Goal: Complete application form: Complete application form

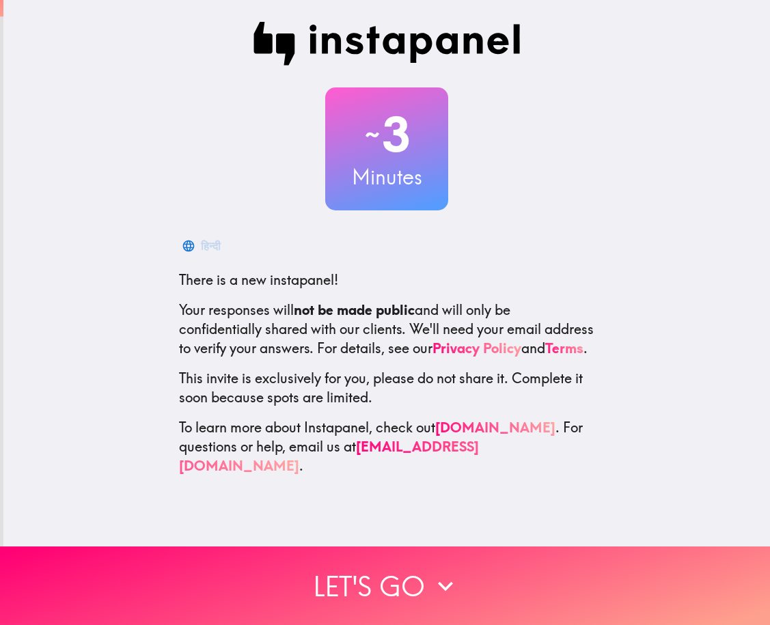
click at [179, 271] on span "There is a new instapanel!" at bounding box center [258, 279] width 159 height 17
drag, startPoint x: 169, startPoint y: 275, endPoint x: 482, endPoint y: 474, distance: 371.1
click at [482, 474] on div "Русский Язык There is a new instapanel! Your responses will not be made public …" at bounding box center [386, 353] width 437 height 243
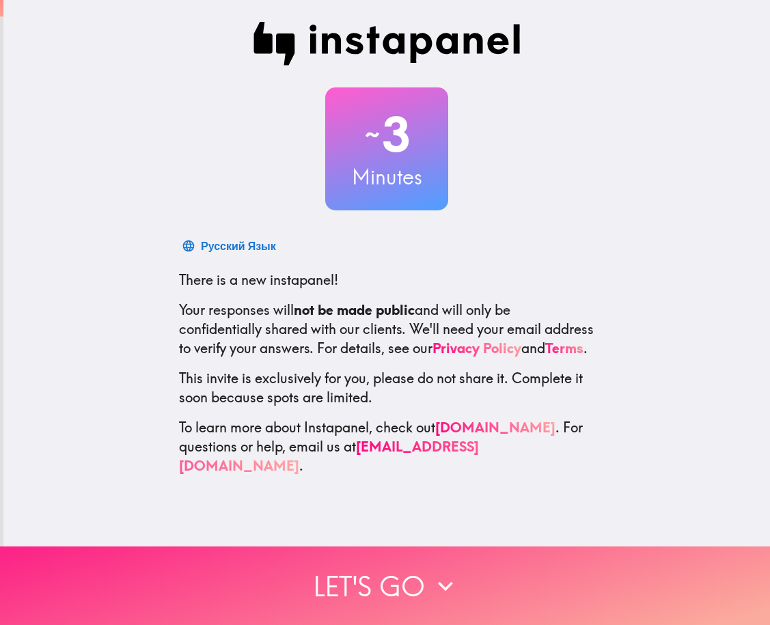
click at [530, 584] on button "Let's go" at bounding box center [385, 586] width 770 height 79
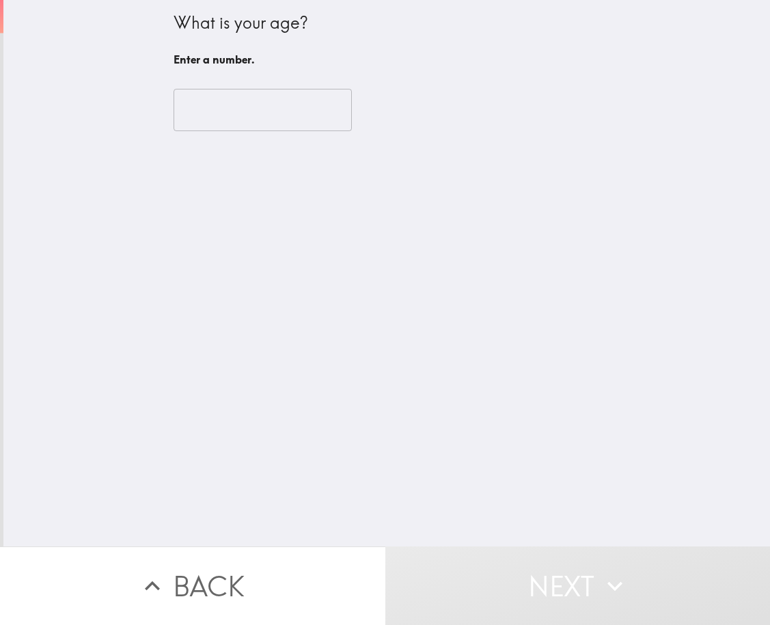
click at [243, 111] on input "number" at bounding box center [263, 110] width 178 height 42
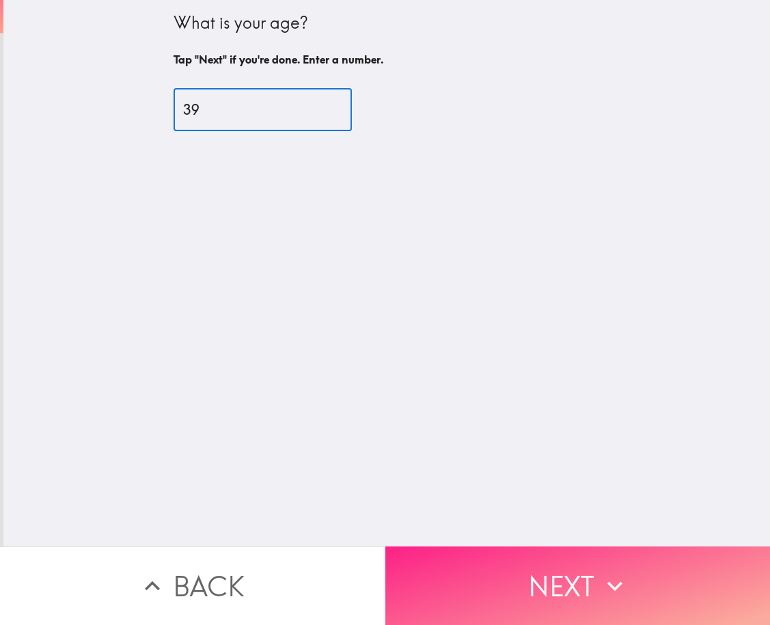
type input "39"
click at [612, 571] on icon "button" at bounding box center [615, 586] width 30 height 30
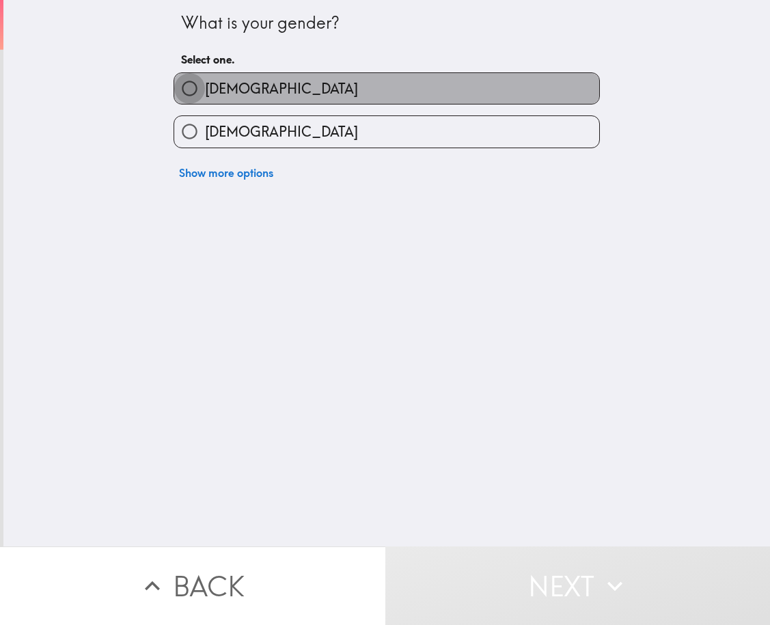
click at [194, 92] on input "[DEMOGRAPHIC_DATA]" at bounding box center [189, 88] width 31 height 31
radio input "true"
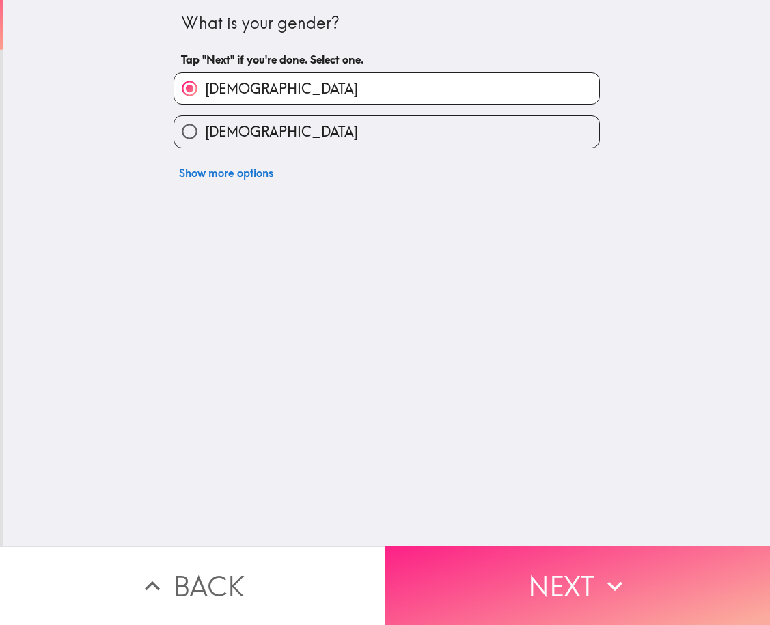
click at [567, 584] on button "Next" at bounding box center [577, 586] width 385 height 79
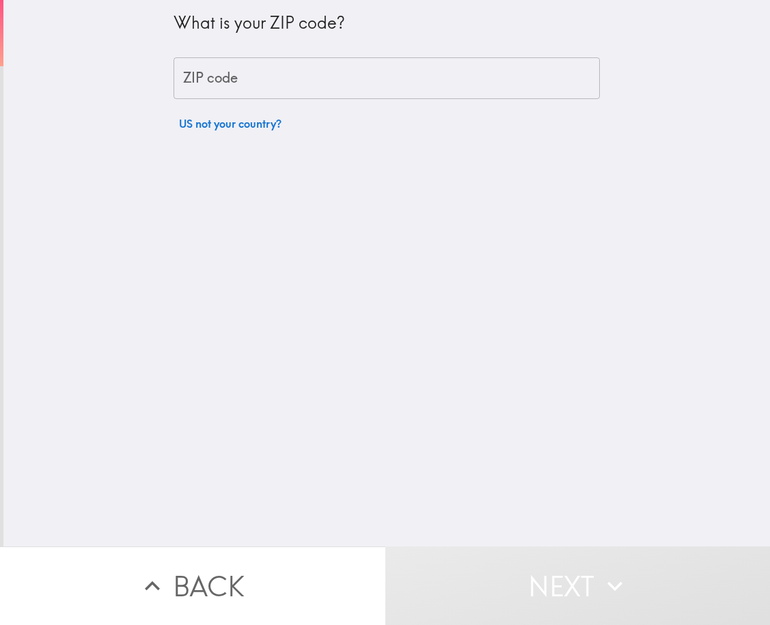
click at [247, 92] on input "ZIP code" at bounding box center [387, 78] width 426 height 42
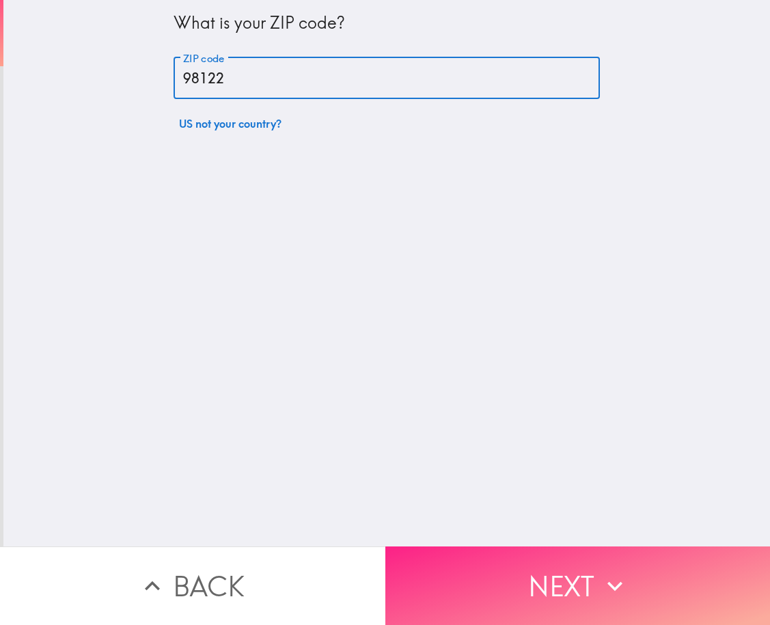
type input "98122"
click at [597, 596] on button "Next" at bounding box center [577, 586] width 385 height 79
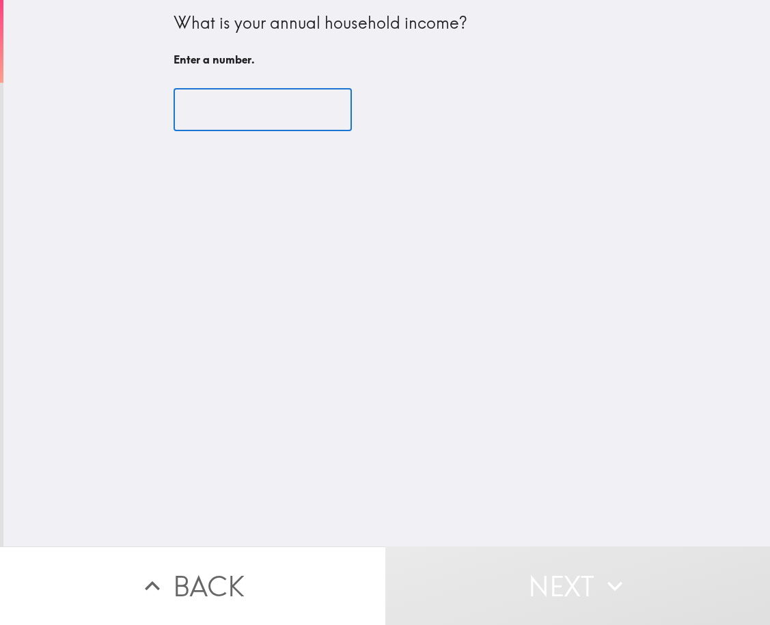
click at [273, 106] on input "number" at bounding box center [263, 110] width 178 height 42
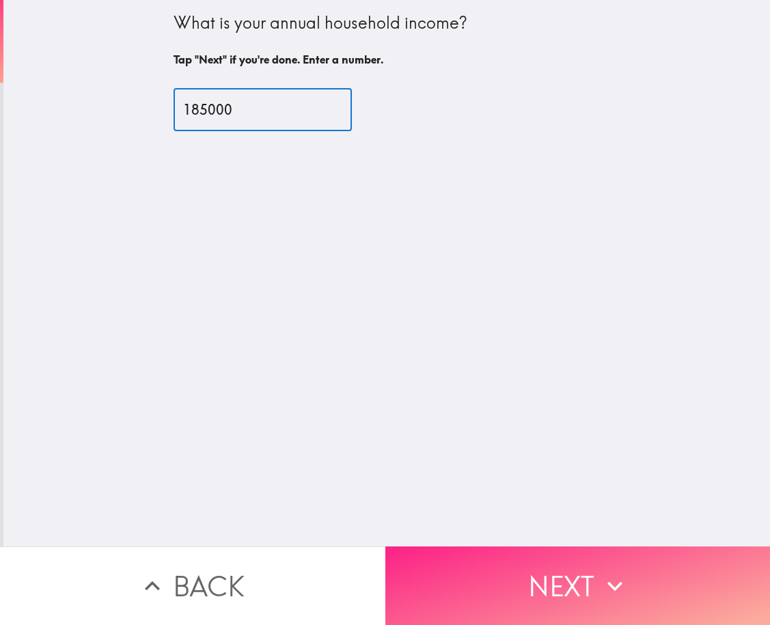
type input "185000"
click at [558, 567] on button "Next" at bounding box center [577, 586] width 385 height 79
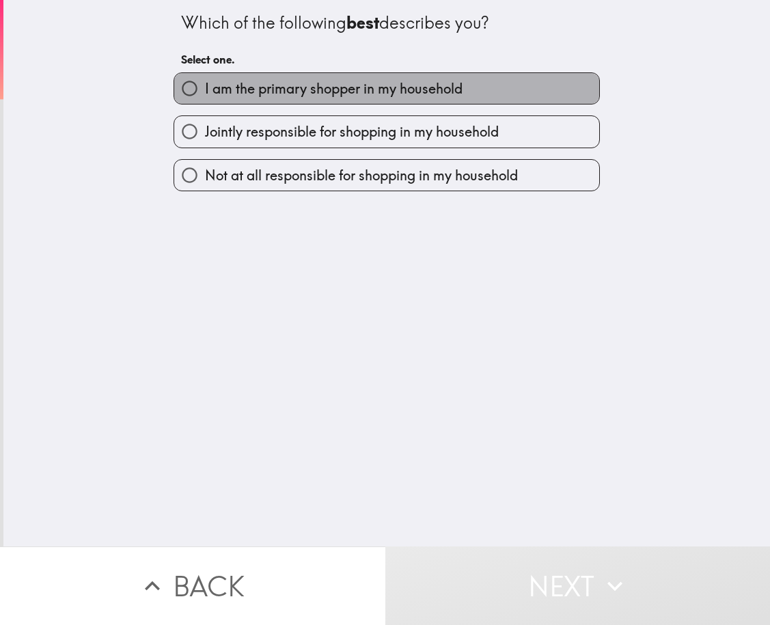
click at [244, 81] on span "I am the primary shopper in my household" at bounding box center [334, 88] width 258 height 19
click at [205, 81] on input "I am the primary shopper in my household" at bounding box center [189, 88] width 31 height 31
radio input "true"
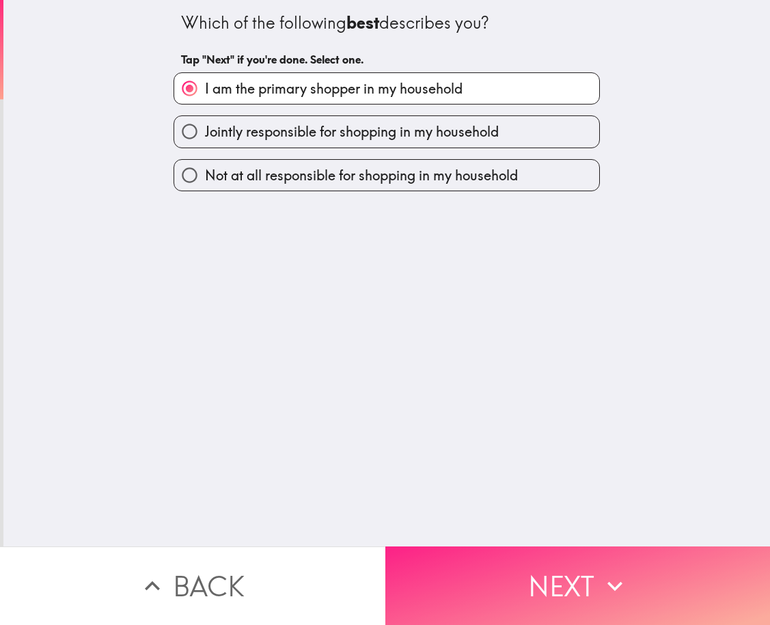
click at [550, 573] on button "Next" at bounding box center [577, 586] width 385 height 79
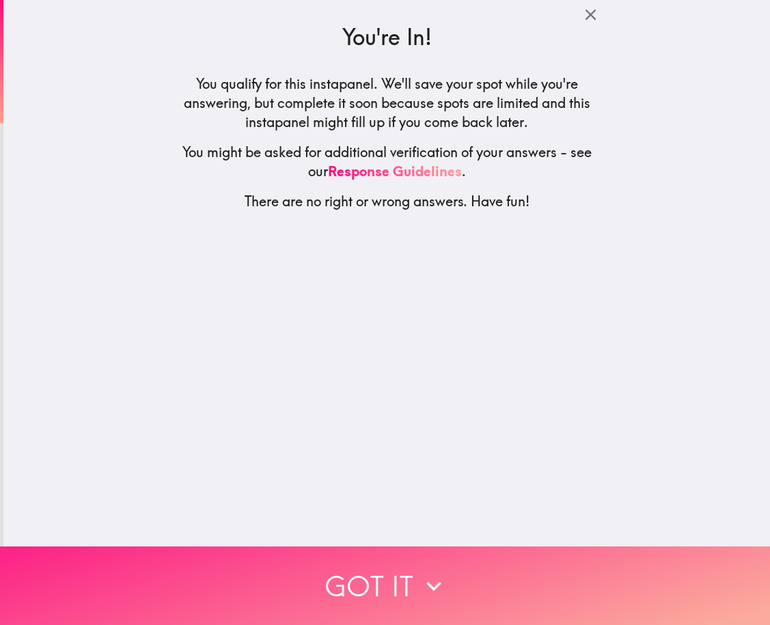
click at [455, 590] on button "Got it" at bounding box center [385, 586] width 770 height 79
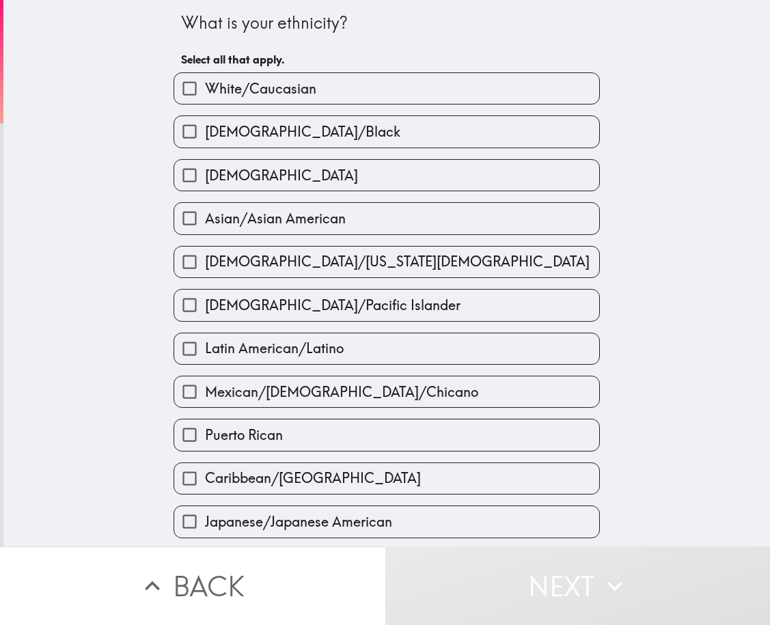
click at [281, 81] on span "White/Caucasian" at bounding box center [260, 88] width 111 height 19
click at [205, 81] on input "White/Caucasian" at bounding box center [189, 88] width 31 height 31
checkbox input "true"
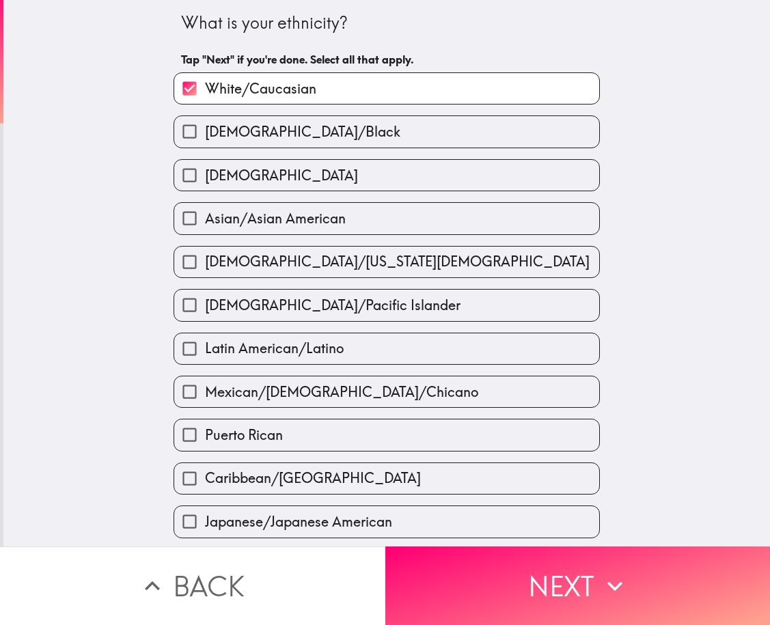
click at [251, 180] on label "[DEMOGRAPHIC_DATA]" at bounding box center [386, 175] width 425 height 31
click at [205, 180] on input "[DEMOGRAPHIC_DATA]" at bounding box center [189, 175] width 31 height 31
checkbox input "true"
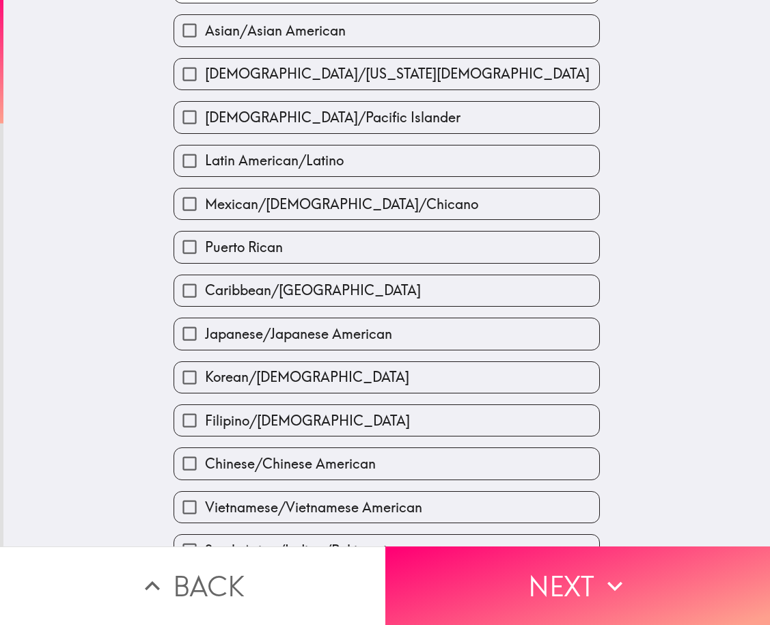
scroll to position [349, 0]
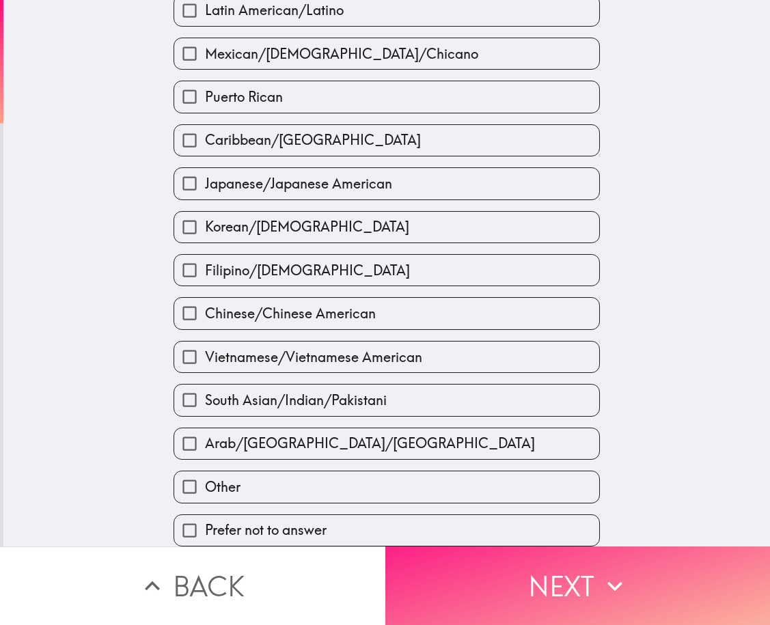
click at [640, 572] on button "Next" at bounding box center [577, 586] width 385 height 79
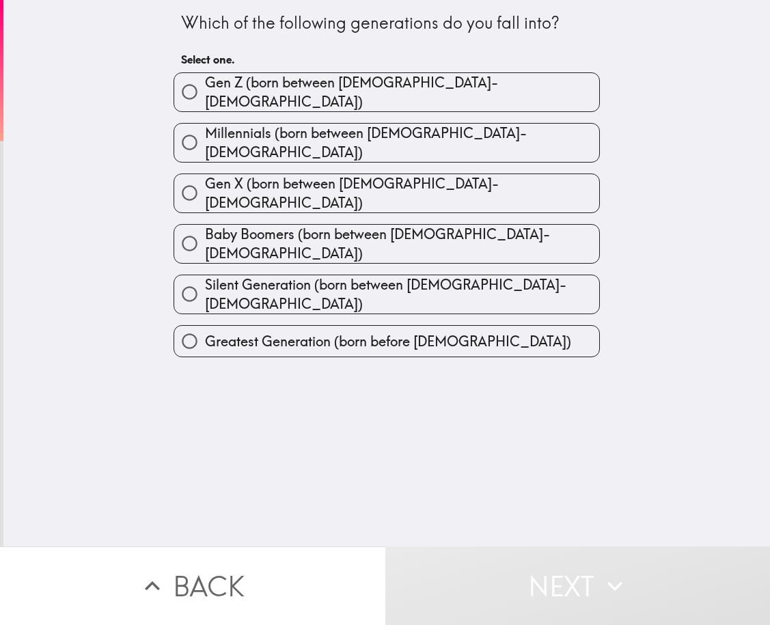
click at [362, 130] on span "Millennials (born between [DEMOGRAPHIC_DATA]-[DEMOGRAPHIC_DATA])" at bounding box center [402, 143] width 394 height 38
click at [205, 130] on input "Millennials (born between [DEMOGRAPHIC_DATA]-[DEMOGRAPHIC_DATA])" at bounding box center [189, 142] width 31 height 31
radio input "true"
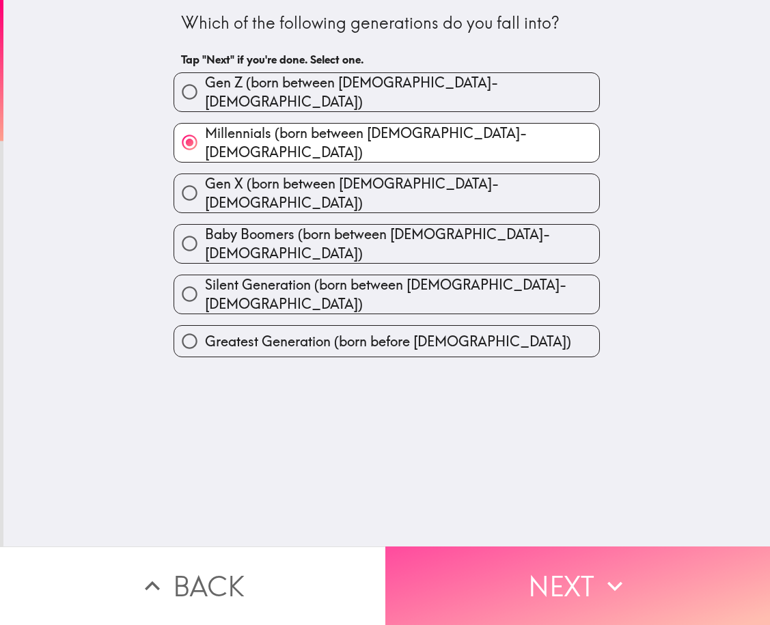
drag, startPoint x: 506, startPoint y: 573, endPoint x: 511, endPoint y: 532, distance: 42.0
click at [506, 573] on button "Next" at bounding box center [577, 586] width 385 height 79
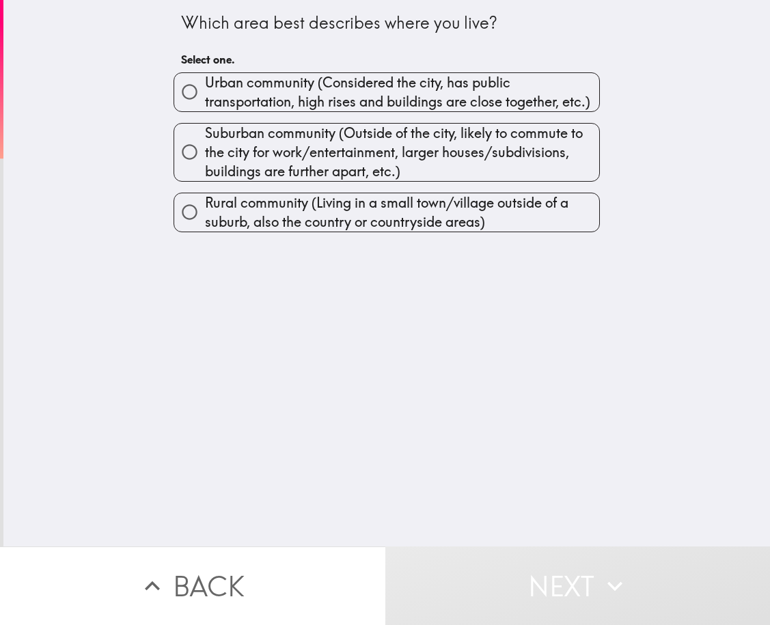
click at [247, 94] on span "Urban community (Considered the city, has public transportation, high rises and…" at bounding box center [402, 92] width 394 height 38
click at [205, 94] on input "Urban community (Considered the city, has public transportation, high rises and…" at bounding box center [189, 92] width 31 height 31
radio input "true"
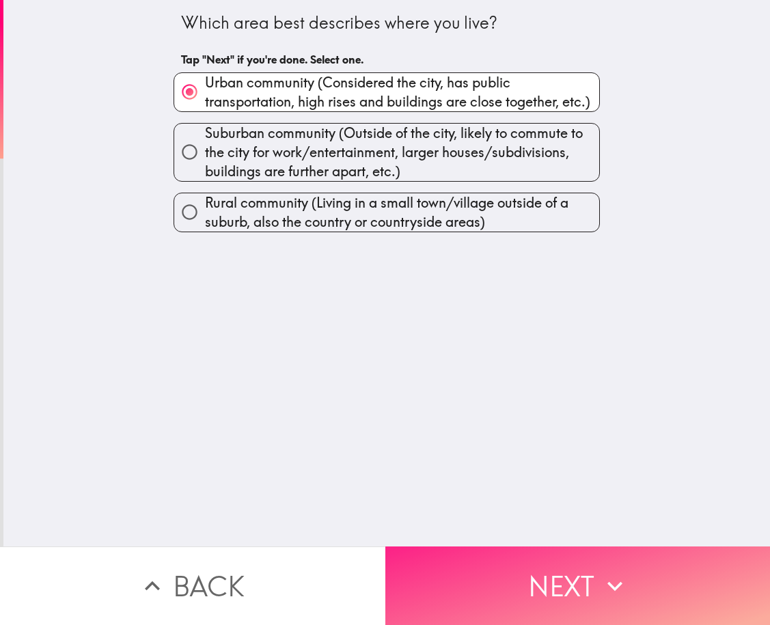
click at [500, 581] on button "Next" at bounding box center [577, 586] width 385 height 79
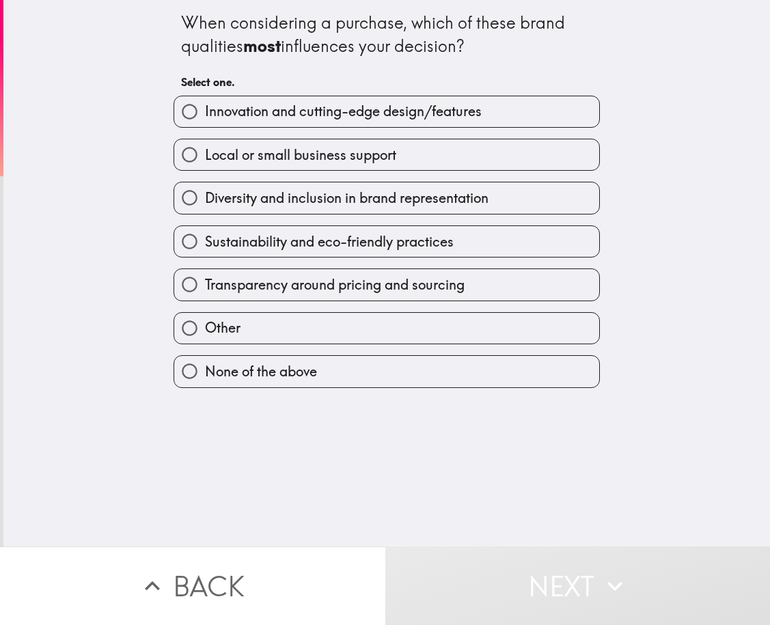
click at [356, 113] on span "Innovation and cutting-edge design/features" at bounding box center [343, 111] width 277 height 19
click at [205, 113] on input "Innovation and cutting-edge design/features" at bounding box center [189, 111] width 31 height 31
radio input "true"
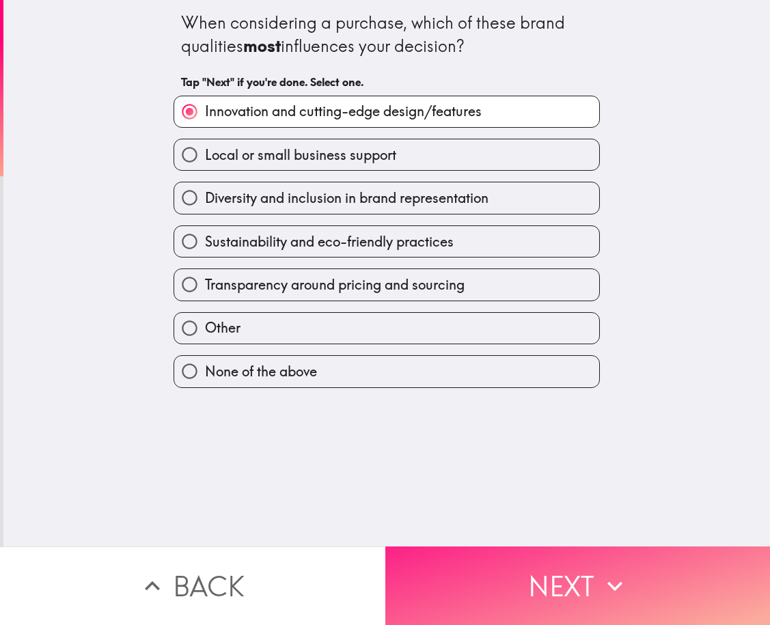
click at [534, 594] on button "Next" at bounding box center [577, 586] width 385 height 79
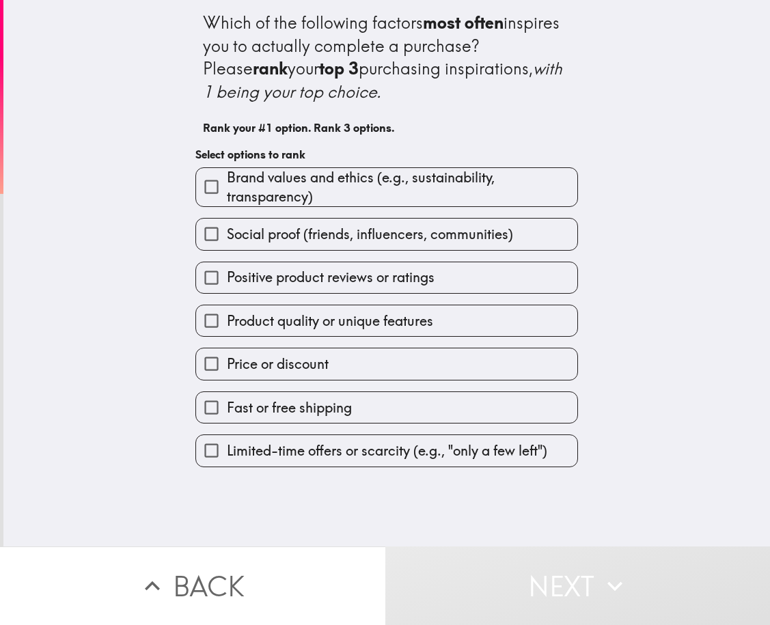
click at [268, 198] on span "Brand values and ethics (e.g., sustainability, transparency)" at bounding box center [402, 187] width 351 height 38
click at [227, 198] on input "Brand values and ethics (e.g., sustainability, transparency)" at bounding box center [211, 187] width 31 height 31
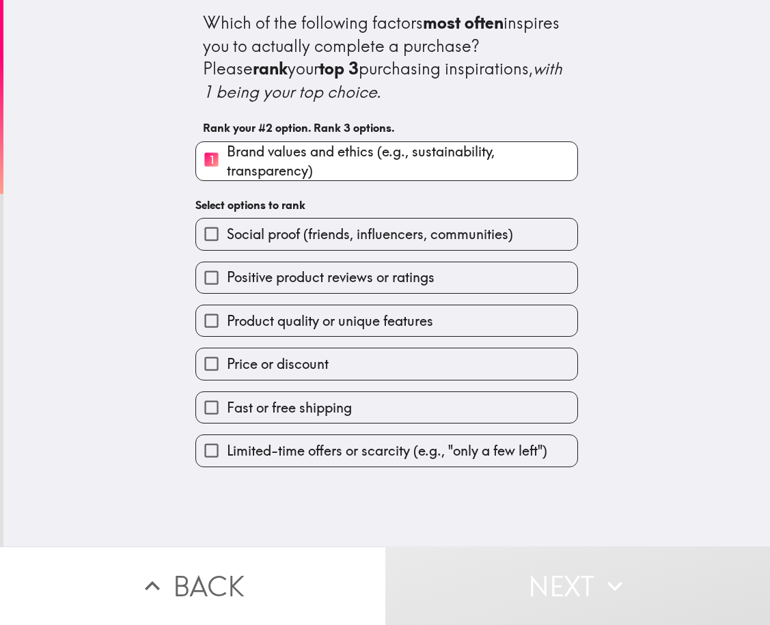
click at [329, 331] on label "Product quality or unique features" at bounding box center [386, 320] width 381 height 31
click at [227, 331] on input "Product quality or unique features" at bounding box center [211, 320] width 31 height 31
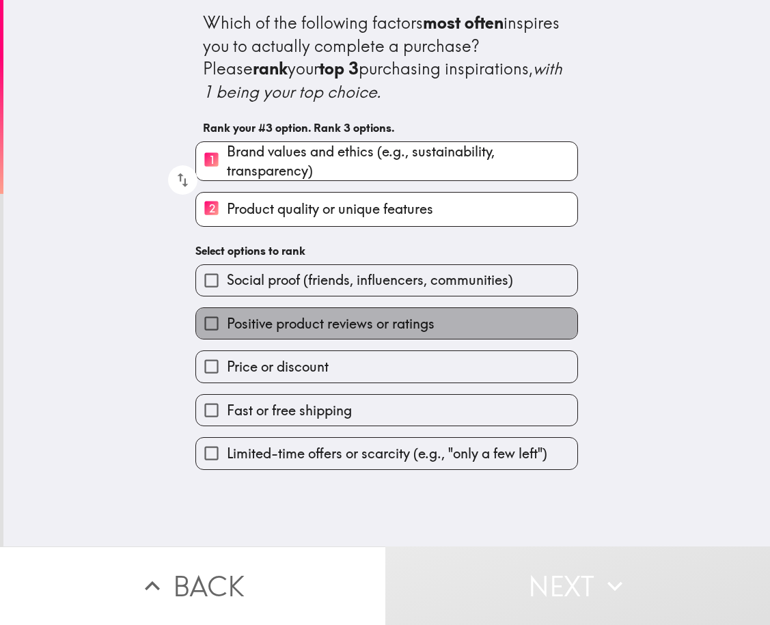
click at [319, 329] on span "Positive product reviews or ratings" at bounding box center [331, 323] width 208 height 19
click at [227, 329] on input "Positive product reviews or ratings" at bounding box center [211, 323] width 31 height 31
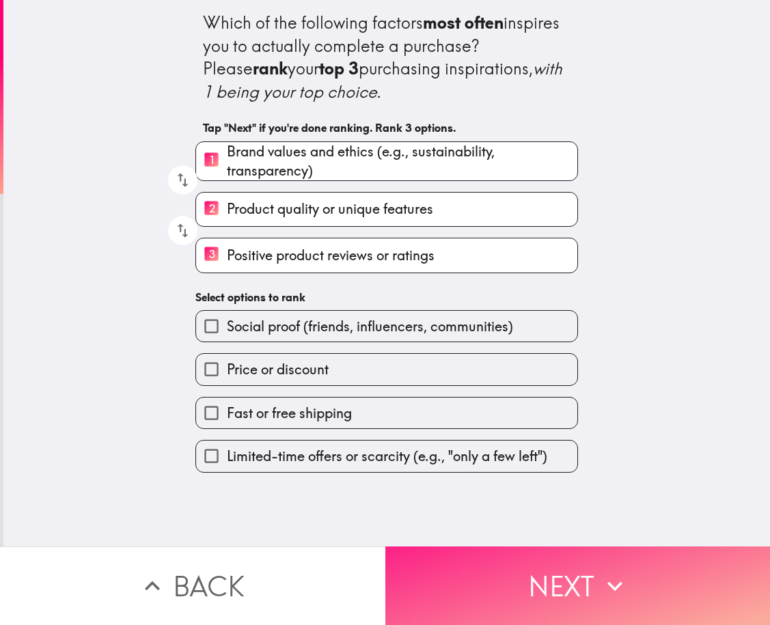
click at [575, 582] on button "Next" at bounding box center [577, 586] width 385 height 79
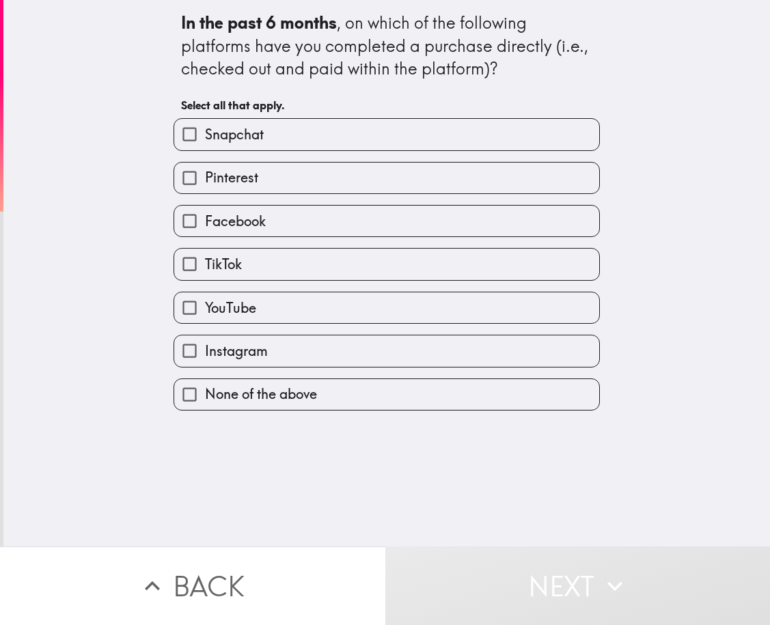
click at [231, 225] on span "Facebook" at bounding box center [235, 221] width 61 height 19
click at [205, 225] on input "Facebook" at bounding box center [189, 221] width 31 height 31
checkbox input "true"
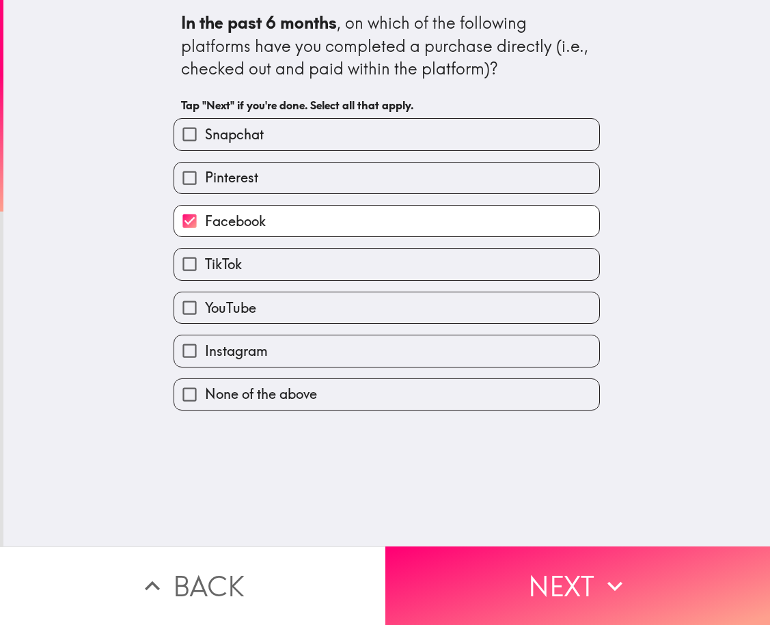
click at [233, 176] on span "Pinterest" at bounding box center [231, 177] width 53 height 19
click at [205, 176] on input "Pinterest" at bounding box center [189, 178] width 31 height 31
checkbox input "true"
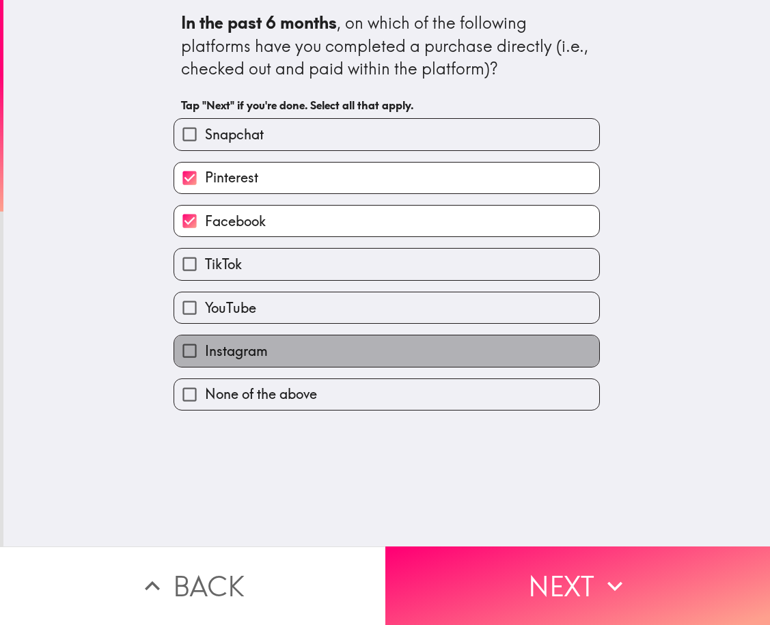
click at [280, 355] on label "Instagram" at bounding box center [386, 351] width 425 height 31
click at [205, 355] on input "Instagram" at bounding box center [189, 351] width 31 height 31
checkbox input "true"
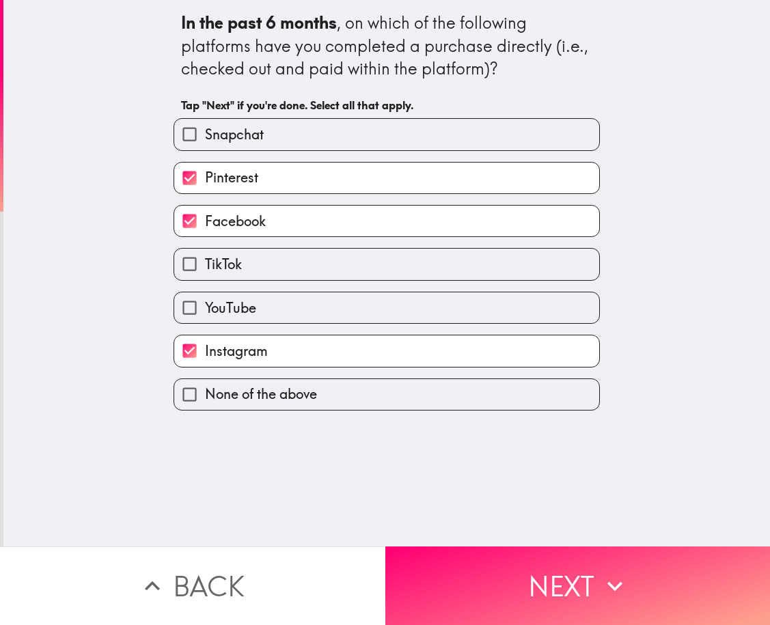
click at [270, 131] on label "Snapchat" at bounding box center [386, 134] width 425 height 31
click at [205, 131] on input "Snapchat" at bounding box center [189, 134] width 31 height 31
checkbox input "true"
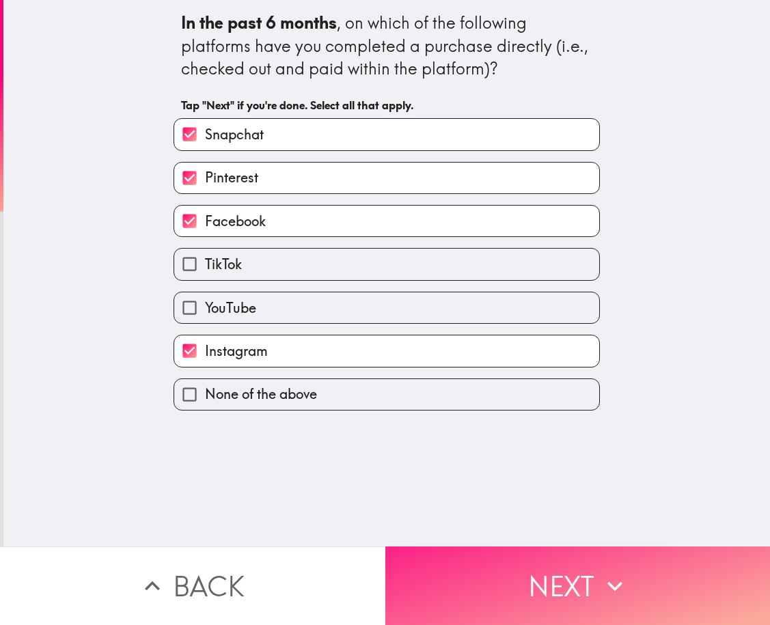
click at [661, 588] on button "Next" at bounding box center [577, 586] width 385 height 79
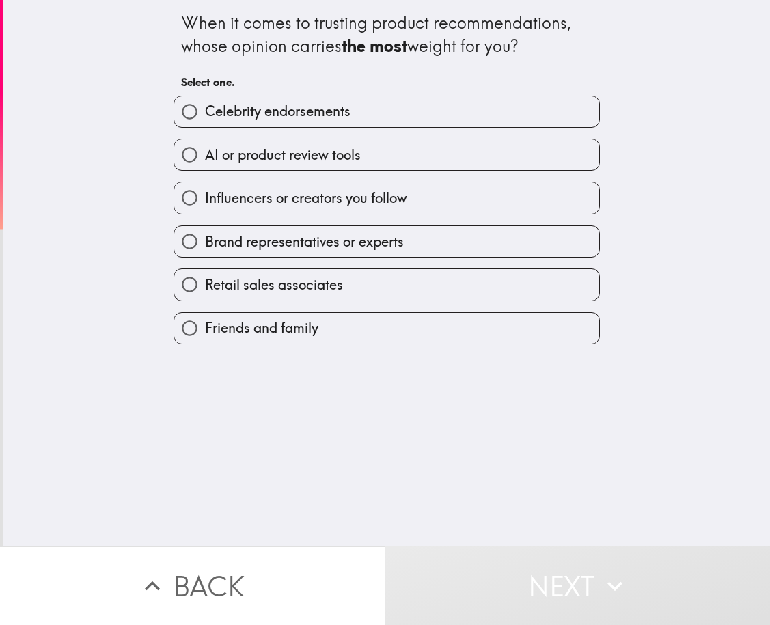
click at [377, 200] on span "Influencers or creators you follow" at bounding box center [306, 198] width 202 height 19
click at [205, 200] on input "Influencers or creators you follow" at bounding box center [189, 197] width 31 height 31
radio input "true"
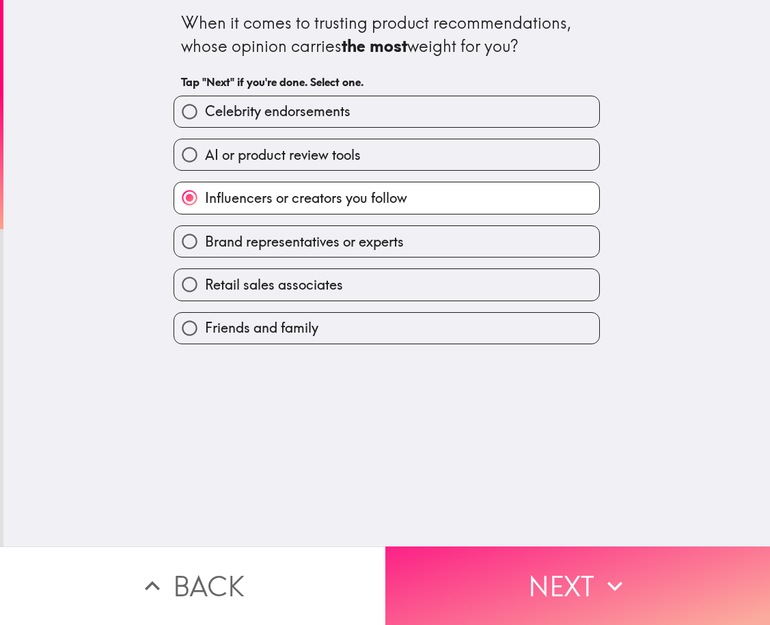
click at [576, 579] on button "Next" at bounding box center [577, 586] width 385 height 79
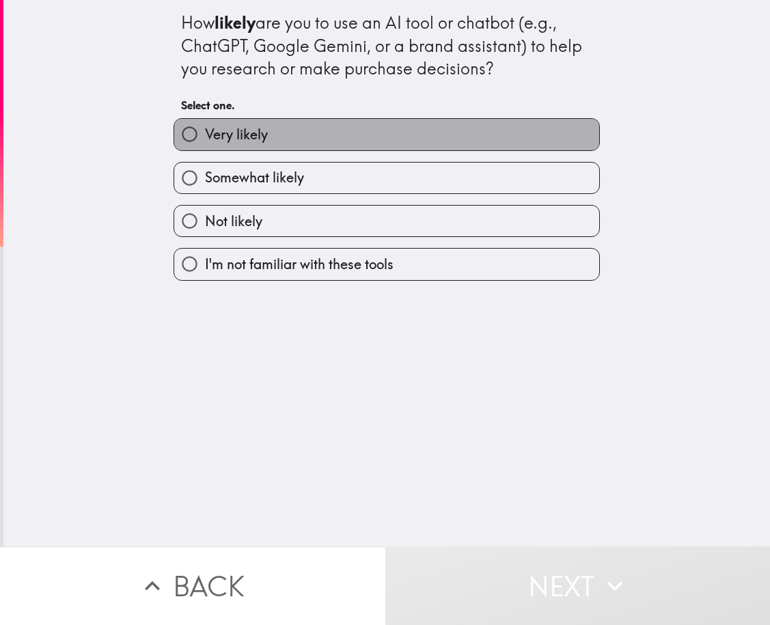
click at [249, 139] on span "Very likely" at bounding box center [236, 134] width 63 height 19
click at [205, 139] on input "Very likely" at bounding box center [189, 134] width 31 height 31
radio input "true"
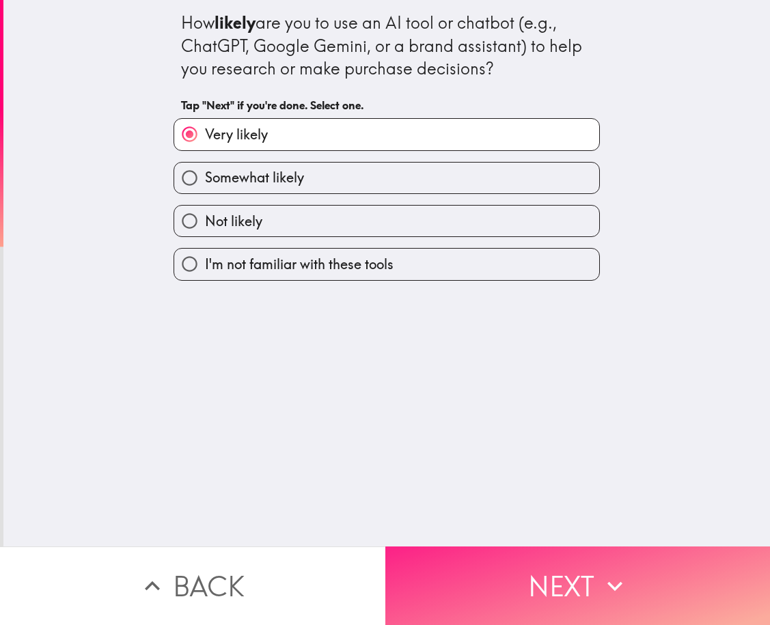
click at [583, 595] on button "Next" at bounding box center [577, 586] width 385 height 79
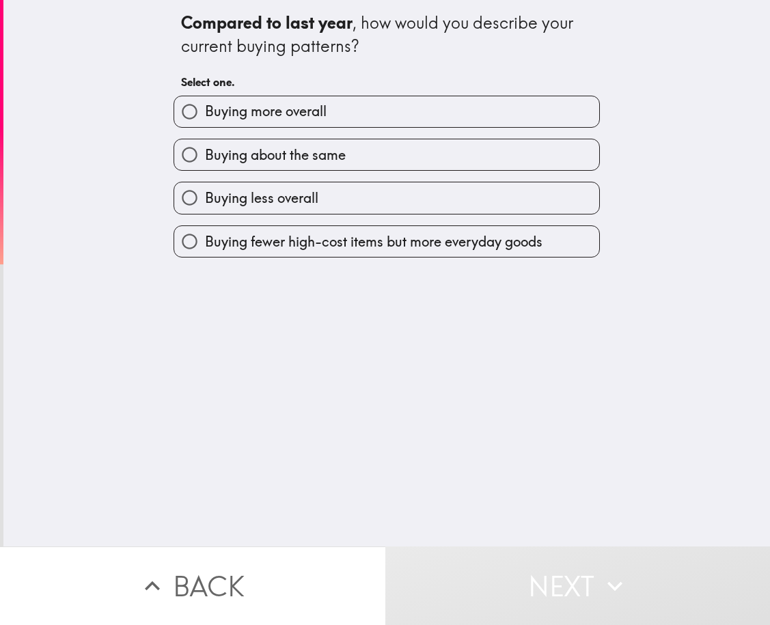
click at [322, 106] on label "Buying more overall" at bounding box center [386, 111] width 425 height 31
click at [205, 106] on input "Buying more overall" at bounding box center [189, 111] width 31 height 31
radio input "true"
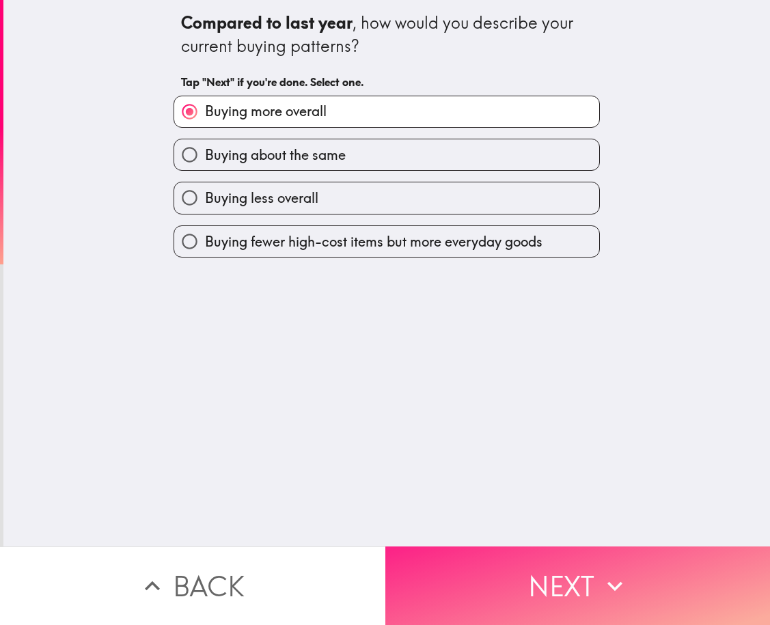
click at [582, 582] on button "Next" at bounding box center [577, 586] width 385 height 79
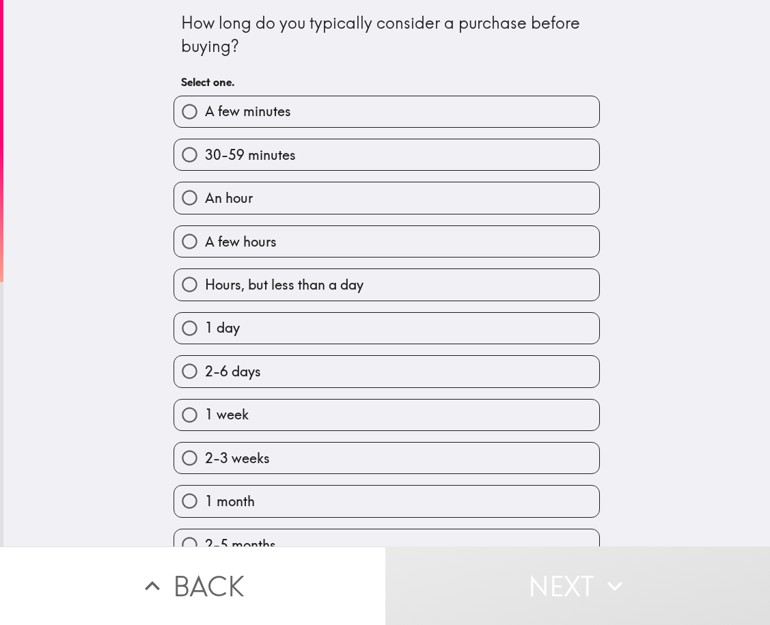
drag, startPoint x: 172, startPoint y: 18, endPoint x: 225, endPoint y: 49, distance: 61.3
click at [225, 49] on div "How long do you typically consider a purchase before buying?" at bounding box center [386, 35] width 411 height 46
drag, startPoint x: 224, startPoint y: 46, endPoint x: 332, endPoint y: 20, distance: 111.2
click at [150, 18] on div "How long do you typically consider a purchase before buying? Select one. A few …" at bounding box center [386, 273] width 767 height 547
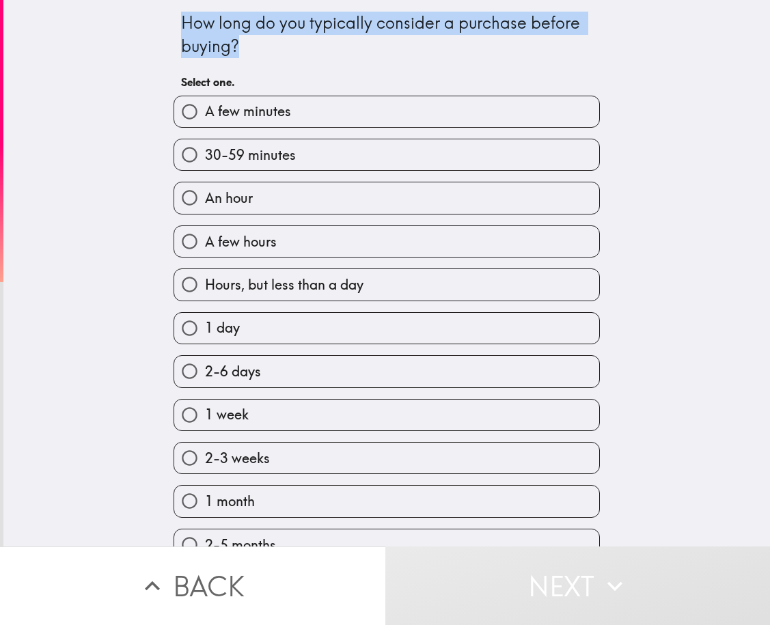
drag, startPoint x: 171, startPoint y: 18, endPoint x: 237, endPoint y: 59, distance: 77.9
click at [237, 59] on div "How long do you typically consider a purchase before buying? Select one." at bounding box center [386, 53] width 411 height 85
click at [627, 80] on div "How long do you typically consider a purchase before buying? Select one. A few …" at bounding box center [386, 273] width 767 height 547
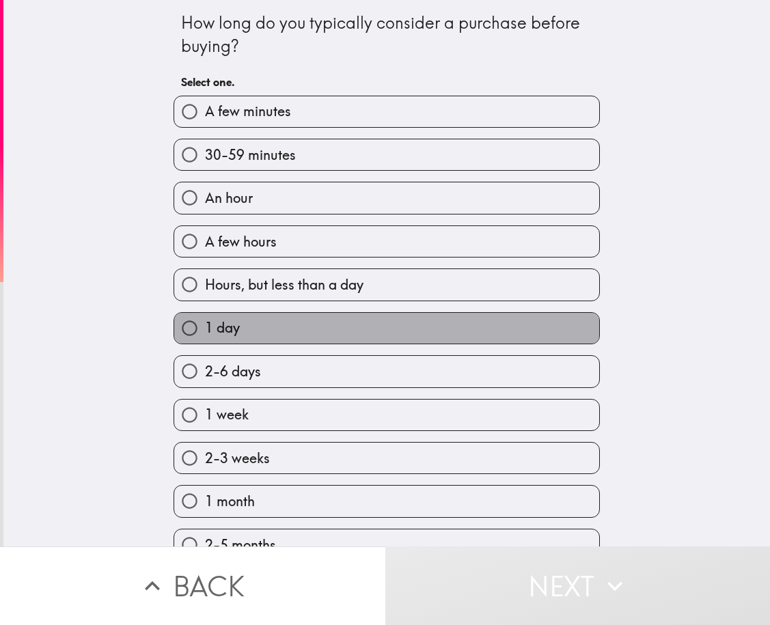
click at [226, 329] on span "1 day" at bounding box center [222, 327] width 35 height 19
click at [205, 329] on input "1 day" at bounding box center [189, 328] width 31 height 31
radio input "true"
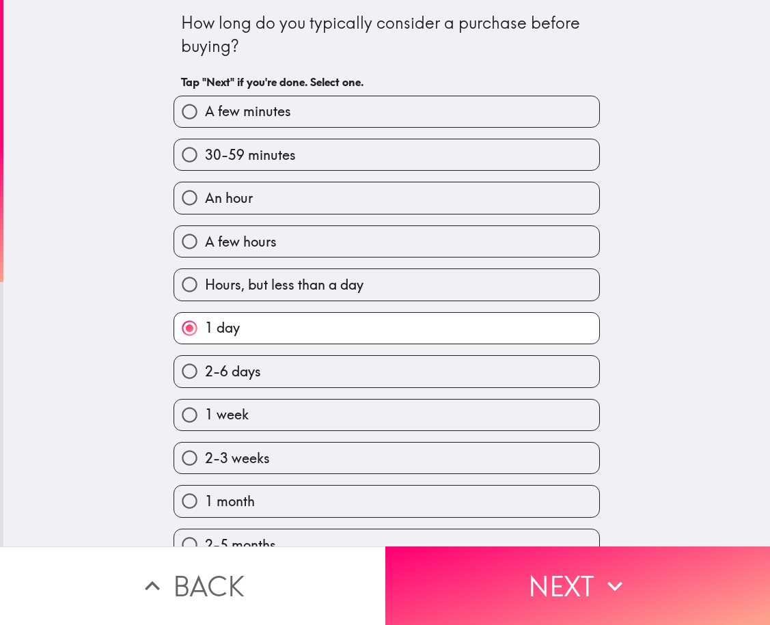
click at [290, 286] on span "Hours, but less than a day" at bounding box center [284, 284] width 159 height 19
click at [205, 286] on input "Hours, but less than a day" at bounding box center [189, 284] width 31 height 31
radio input "true"
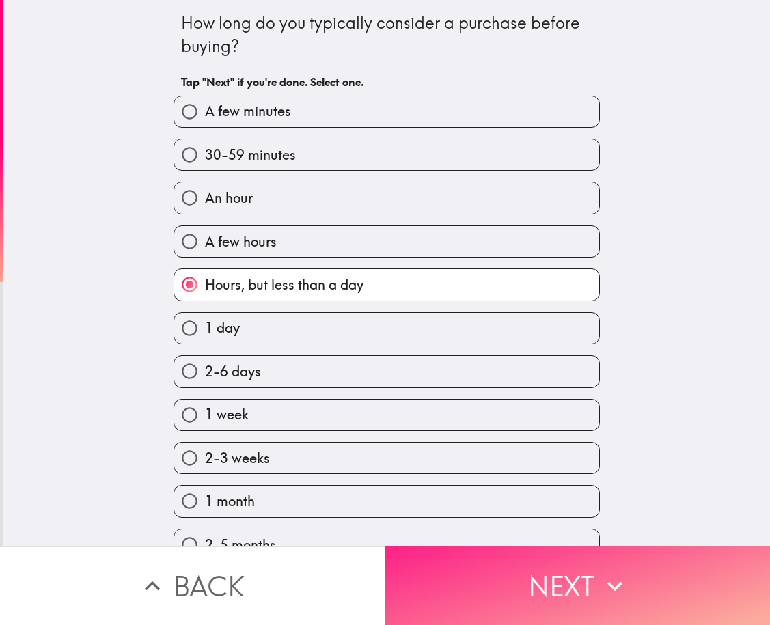
click at [530, 579] on button "Next" at bounding box center [577, 586] width 385 height 79
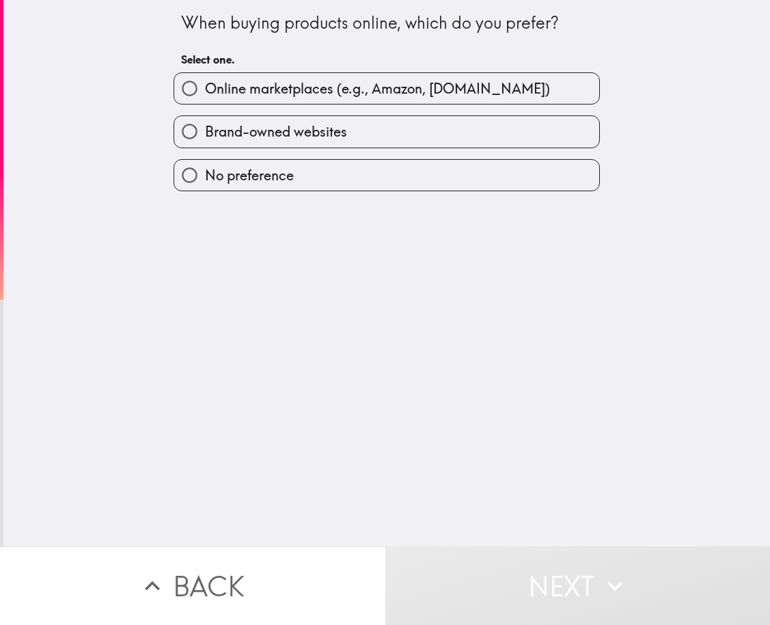
click at [297, 92] on span "Online marketplaces (e.g., Amazon, [DOMAIN_NAME])" at bounding box center [377, 88] width 345 height 19
click at [205, 92] on input "Online marketplaces (e.g., Amazon, [DOMAIN_NAME])" at bounding box center [189, 88] width 31 height 31
radio input "true"
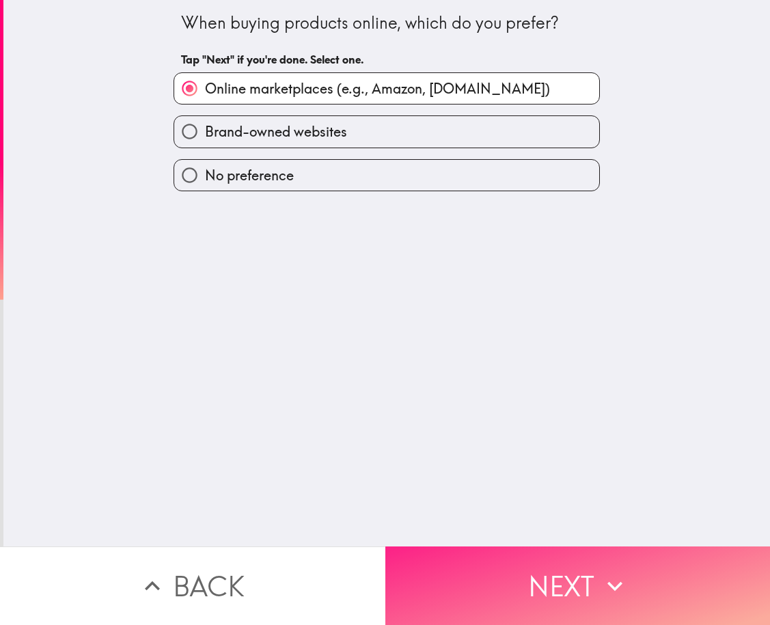
click at [530, 560] on button "Next" at bounding box center [577, 586] width 385 height 79
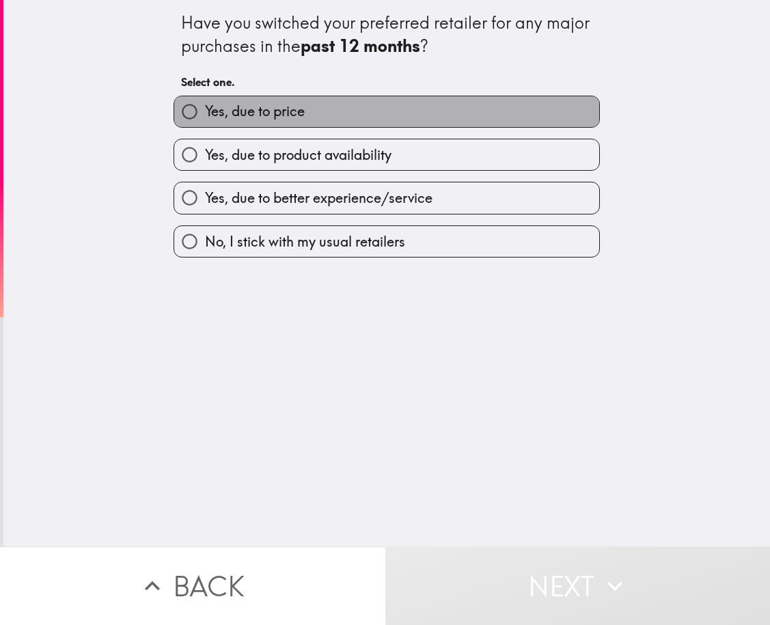
click at [271, 109] on span "Yes, due to price" at bounding box center [255, 111] width 100 height 19
click at [205, 109] on input "Yes, due to price" at bounding box center [189, 111] width 31 height 31
radio input "true"
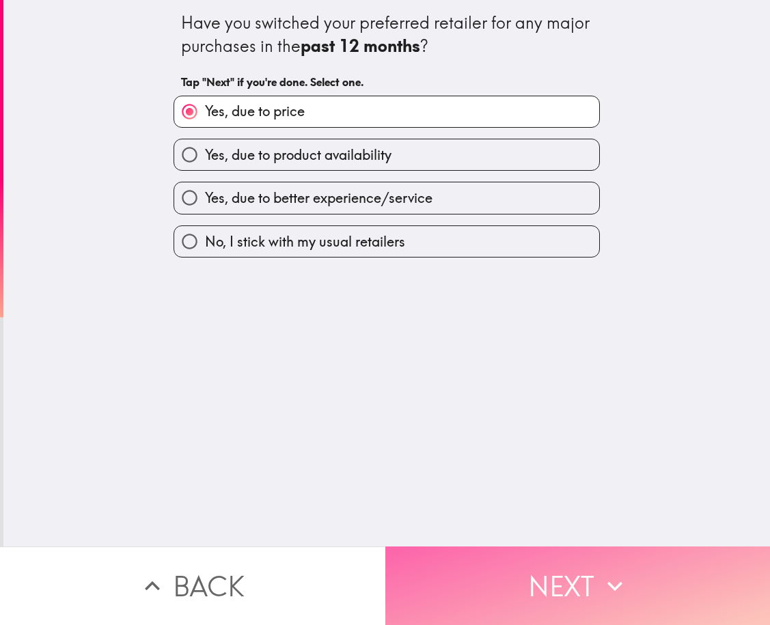
click at [532, 549] on button "Next" at bounding box center [577, 586] width 385 height 79
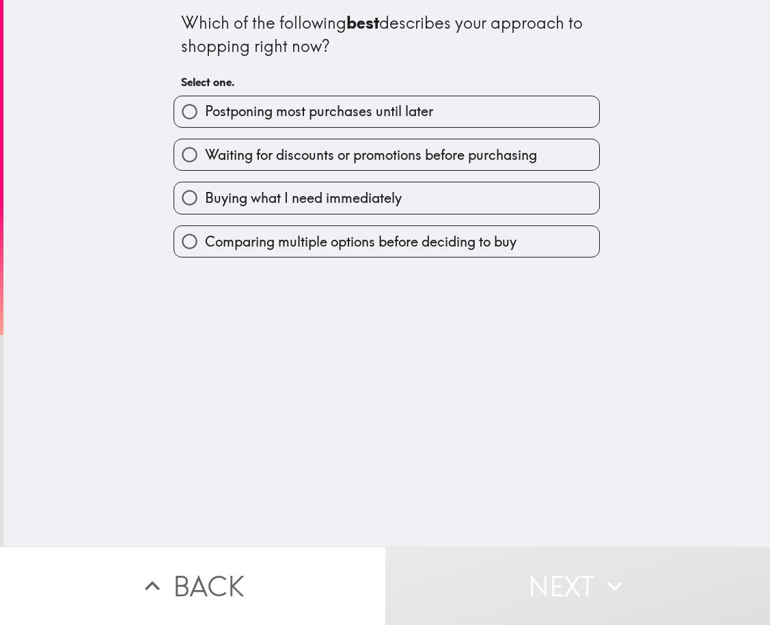
click at [308, 110] on span "Postponing most purchases until later" at bounding box center [319, 111] width 228 height 19
click at [205, 110] on input "Postponing most purchases until later" at bounding box center [189, 111] width 31 height 31
radio input "true"
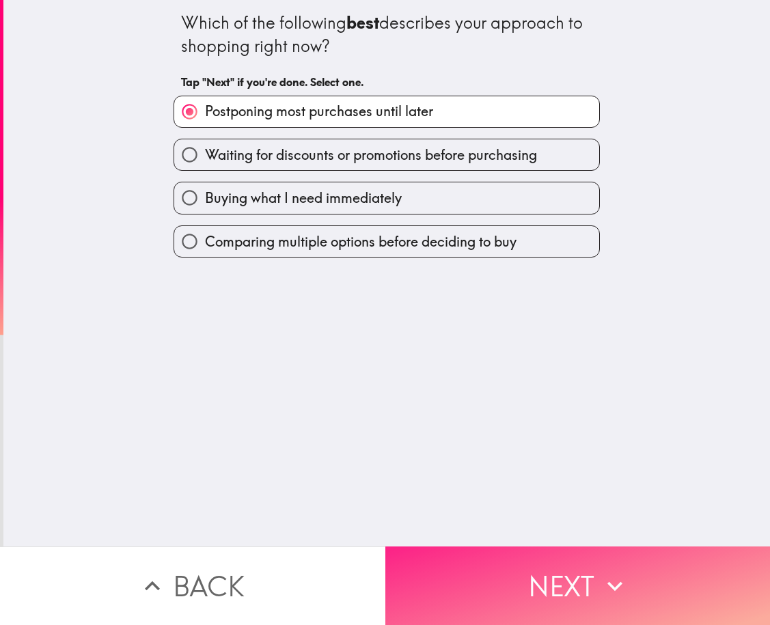
click at [569, 591] on button "Next" at bounding box center [577, 586] width 385 height 79
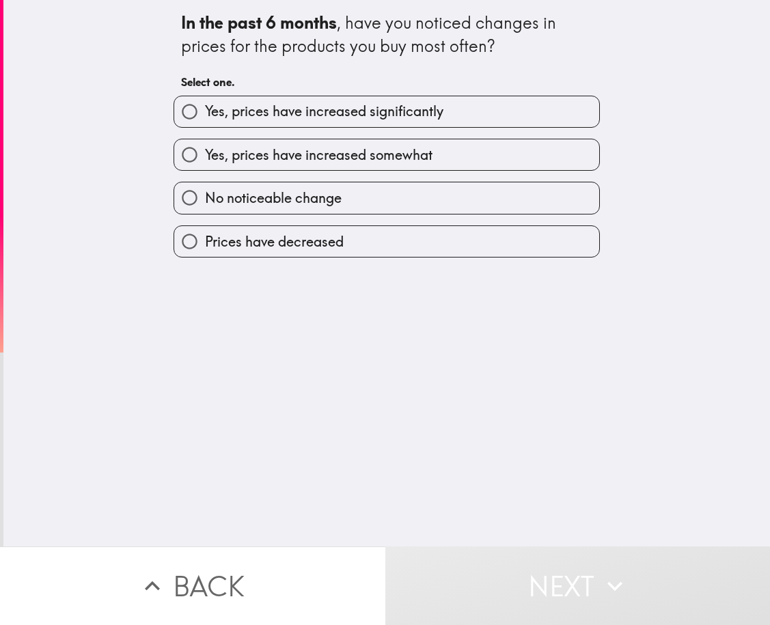
click at [284, 113] on span "Yes, prices have increased significantly" at bounding box center [324, 111] width 239 height 19
click at [205, 113] on input "Yes, prices have increased significantly" at bounding box center [189, 111] width 31 height 31
radio input "true"
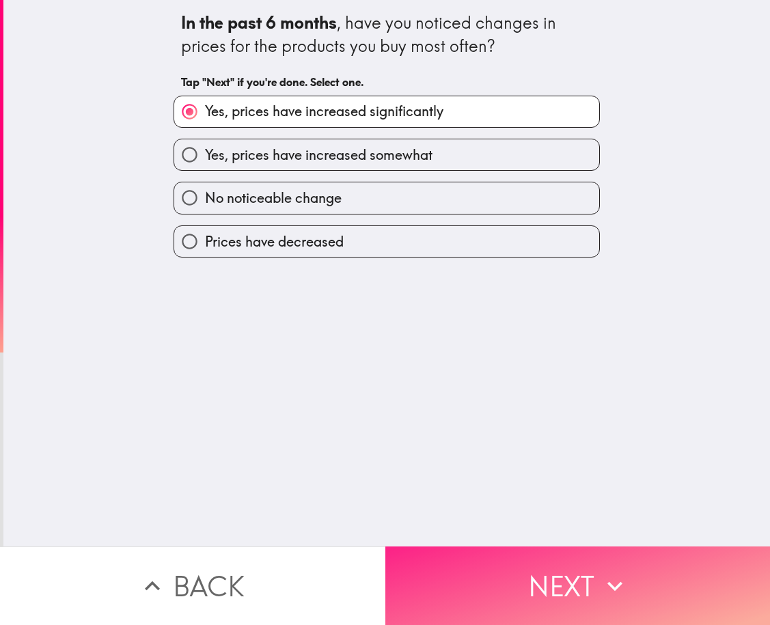
click at [532, 567] on button "Next" at bounding box center [577, 586] width 385 height 79
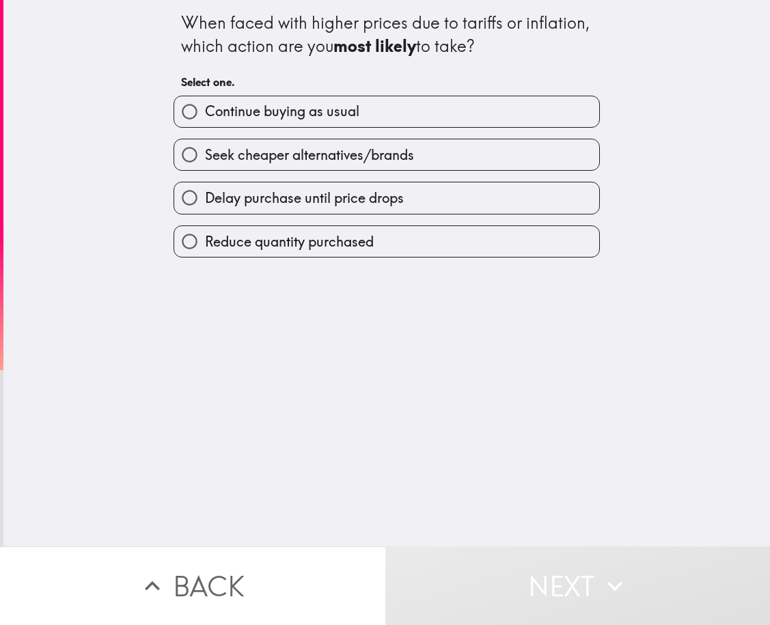
click at [320, 110] on span "Continue buying as usual" at bounding box center [282, 111] width 154 height 19
click at [205, 110] on input "Continue buying as usual" at bounding box center [189, 111] width 31 height 31
radio input "true"
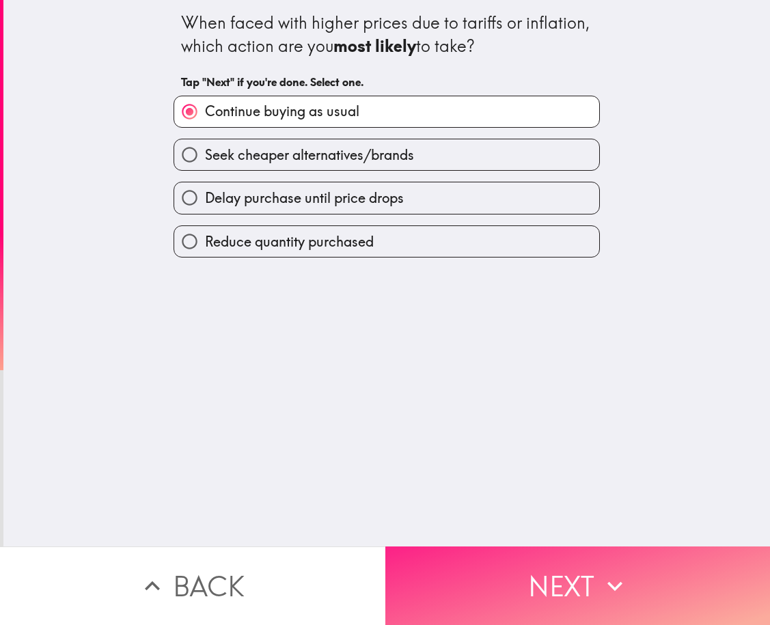
click at [582, 588] on button "Next" at bounding box center [577, 586] width 385 height 79
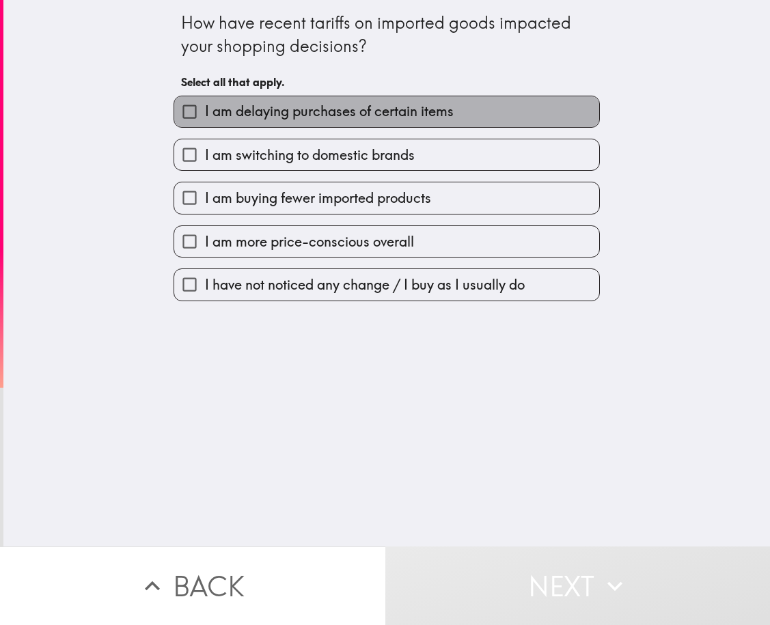
click at [383, 122] on label "I am delaying purchases of certain items" at bounding box center [386, 111] width 425 height 31
click at [205, 122] on input "I am delaying purchases of certain items" at bounding box center [189, 111] width 31 height 31
checkbox input "true"
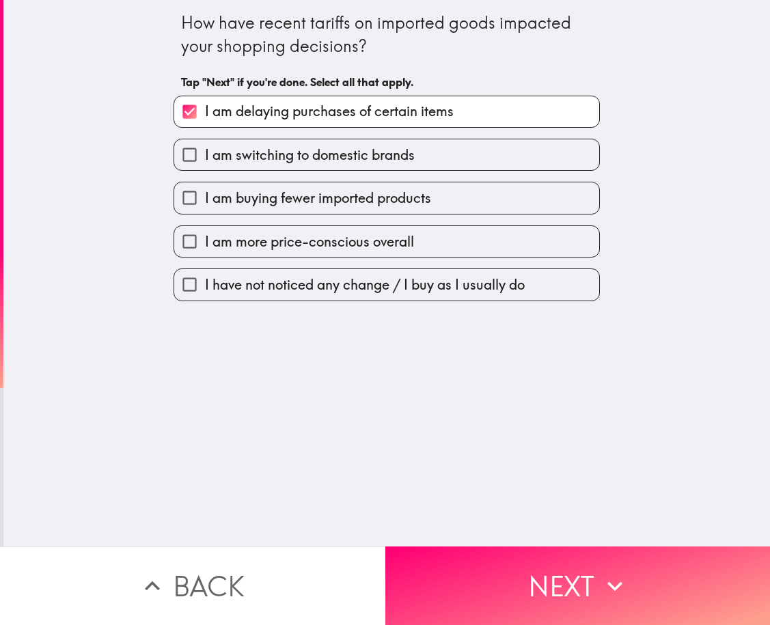
click at [405, 194] on span "I am buying fewer imported products" at bounding box center [318, 198] width 226 height 19
click at [205, 194] on input "I am buying fewer imported products" at bounding box center [189, 197] width 31 height 31
checkbox input "true"
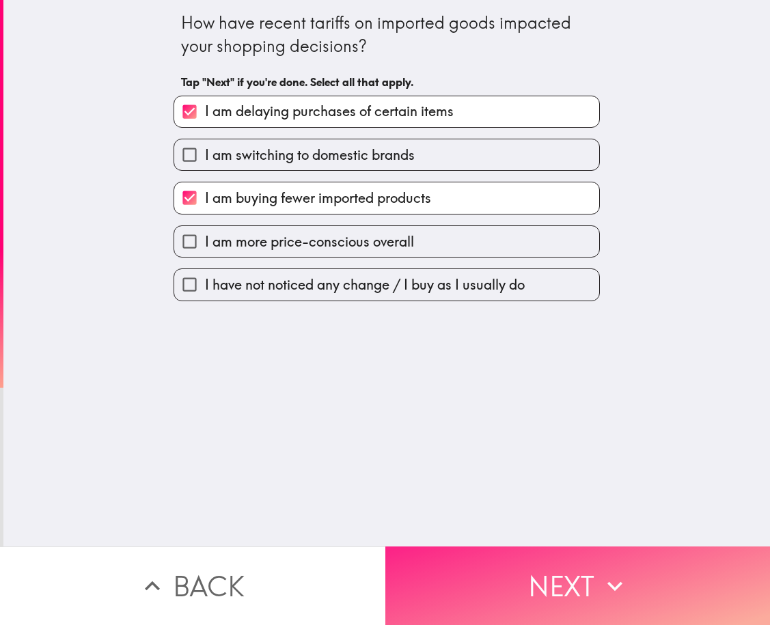
click at [508, 582] on button "Next" at bounding box center [577, 586] width 385 height 79
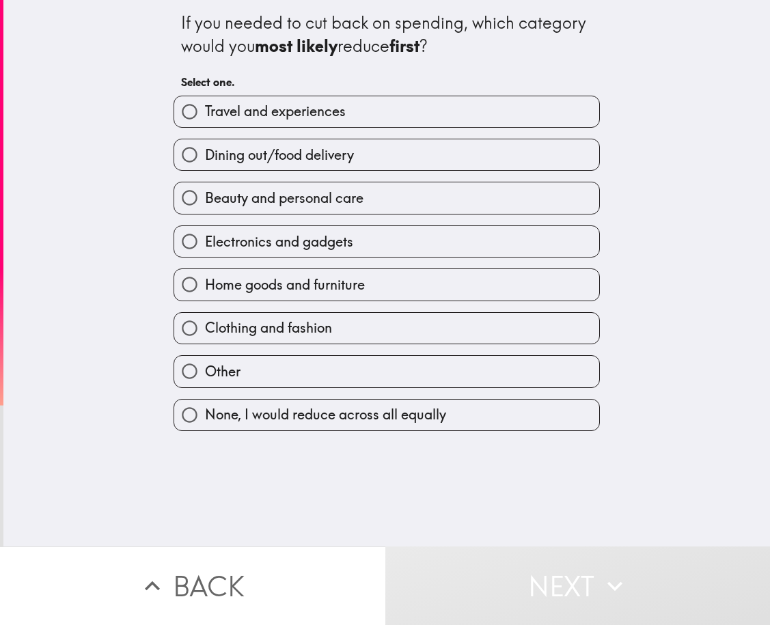
click at [298, 202] on span "Beauty and personal care" at bounding box center [284, 198] width 159 height 19
click at [205, 202] on input "Beauty and personal care" at bounding box center [189, 197] width 31 height 31
radio input "true"
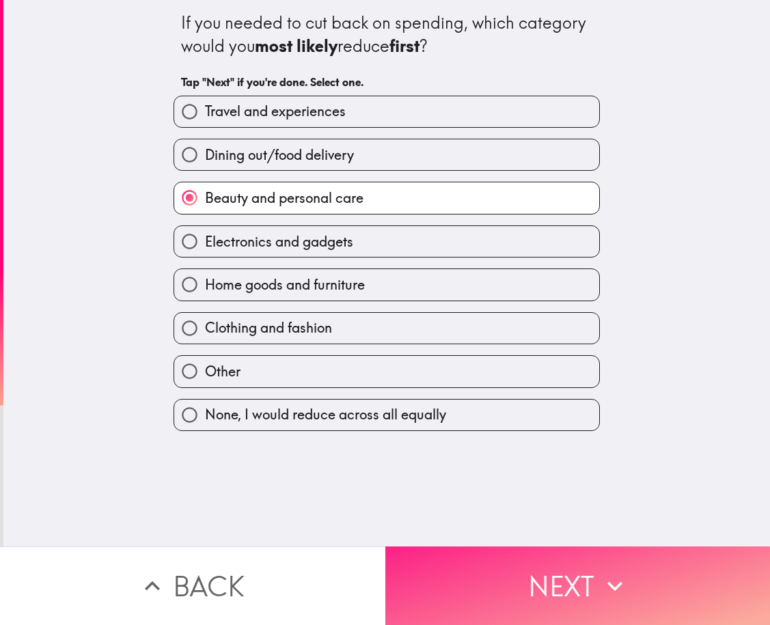
click at [568, 575] on button "Next" at bounding box center [577, 586] width 385 height 79
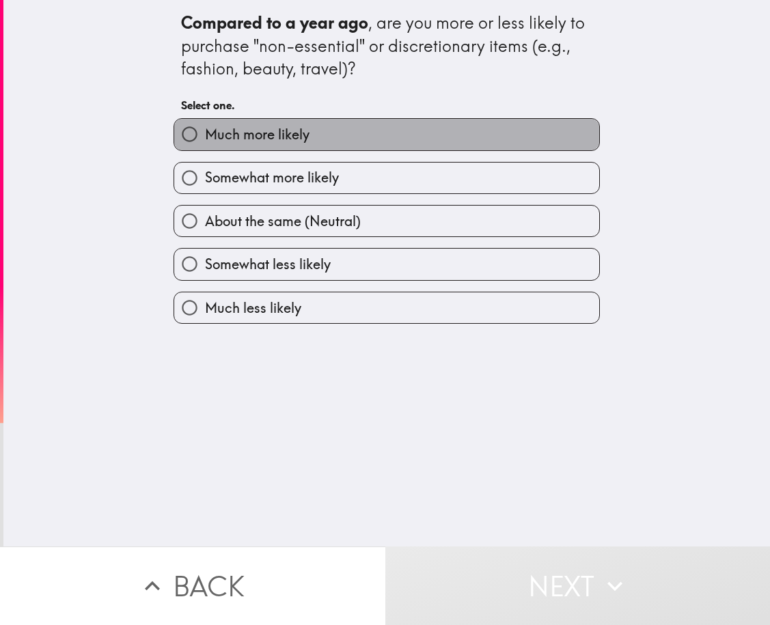
click at [269, 126] on span "Much more likely" at bounding box center [257, 134] width 105 height 19
click at [205, 126] on input "Much more likely" at bounding box center [189, 134] width 31 height 31
radio input "true"
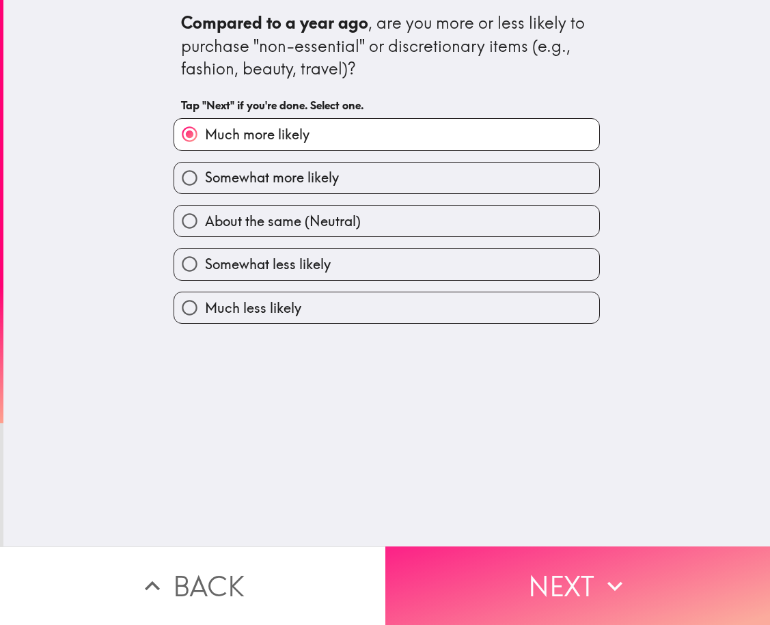
click at [508, 560] on button "Next" at bounding box center [577, 586] width 385 height 79
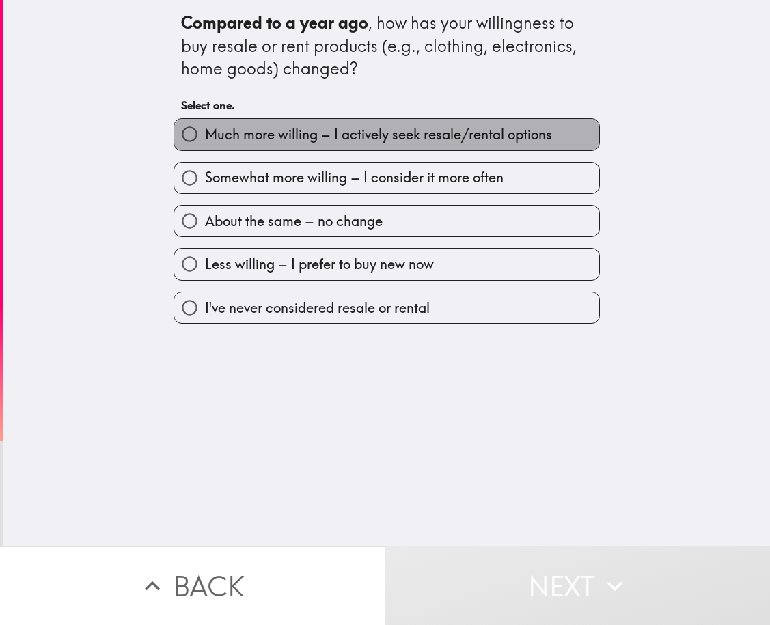
click at [267, 129] on span "Much more willing – I actively seek resale/rental options" at bounding box center [378, 134] width 347 height 19
click at [205, 129] on input "Much more willing – I actively seek resale/rental options" at bounding box center [189, 134] width 31 height 31
radio input "true"
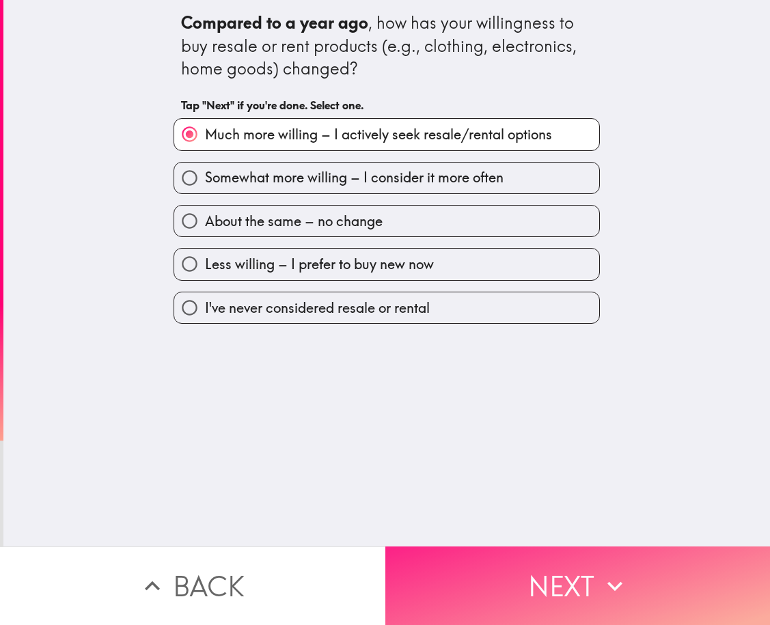
click at [547, 567] on button "Next" at bounding box center [577, 586] width 385 height 79
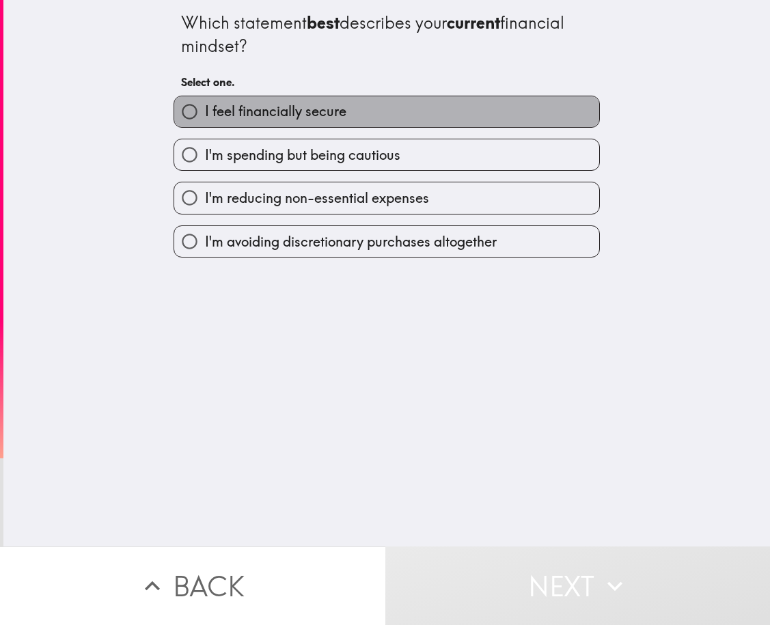
click at [267, 115] on span "I feel financially secure" at bounding box center [275, 111] width 141 height 19
click at [205, 115] on input "I feel financially secure" at bounding box center [189, 111] width 31 height 31
radio input "true"
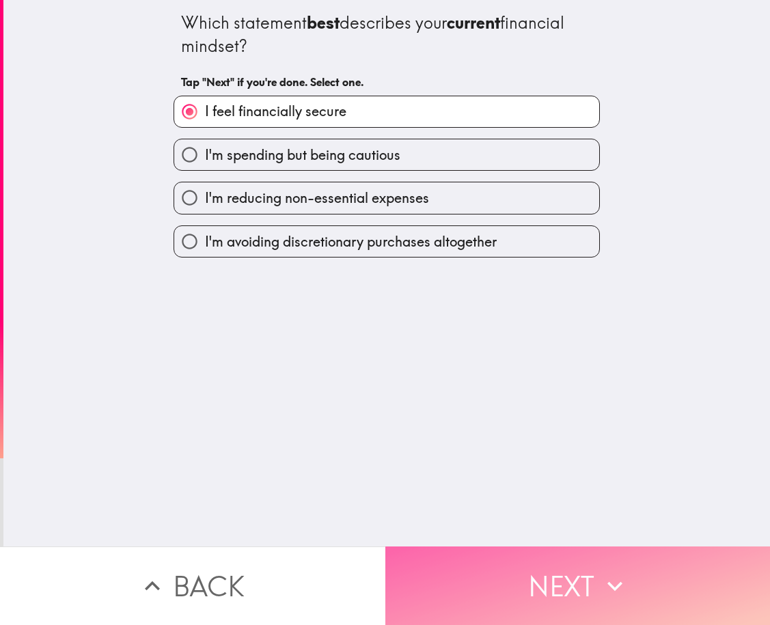
click at [573, 552] on button "Next" at bounding box center [577, 586] width 385 height 79
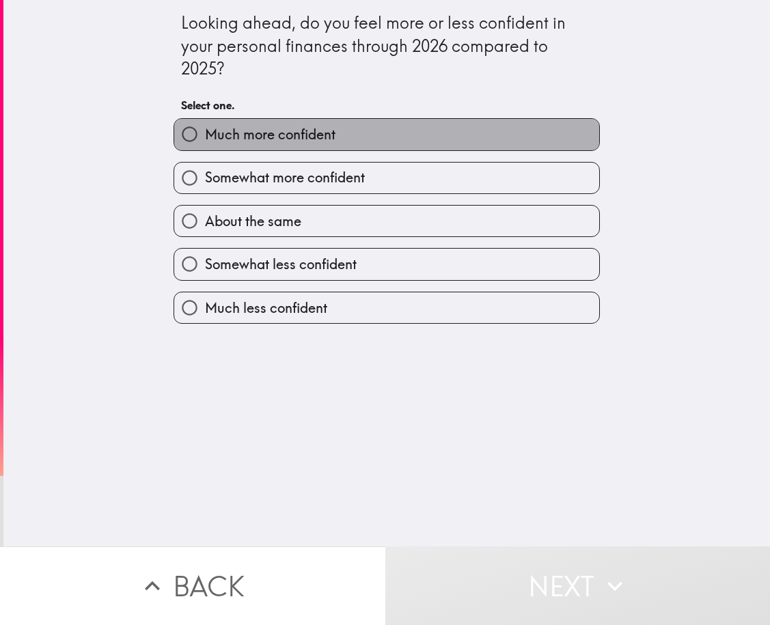
click at [318, 131] on span "Much more confident" at bounding box center [270, 134] width 131 height 19
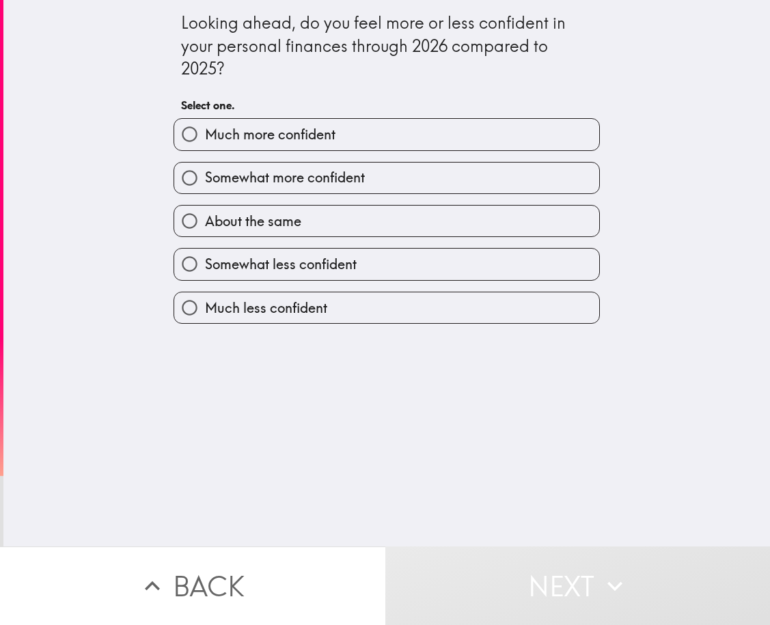
click at [205, 141] on span "Much more confident" at bounding box center [270, 134] width 131 height 19
click at [203, 141] on input "Much more confident" at bounding box center [189, 134] width 31 height 31
radio input "true"
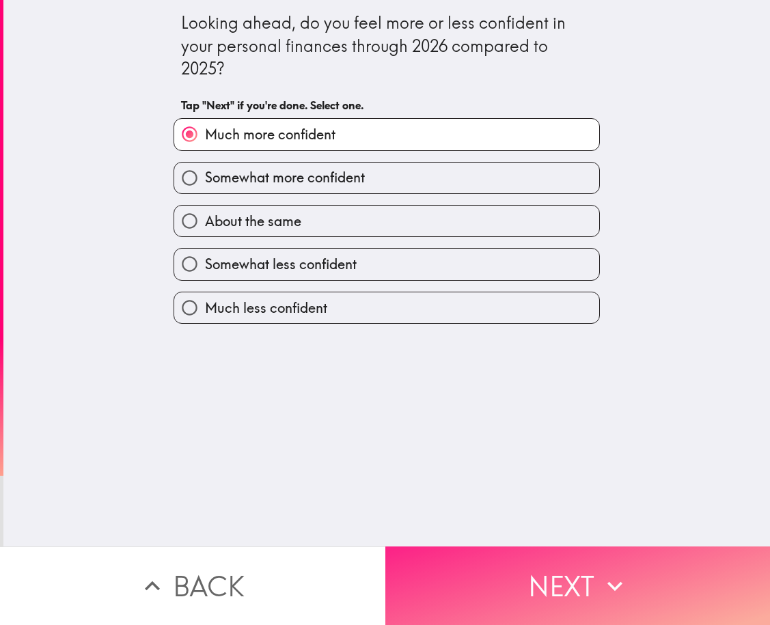
click at [515, 562] on button "Next" at bounding box center [577, 586] width 385 height 79
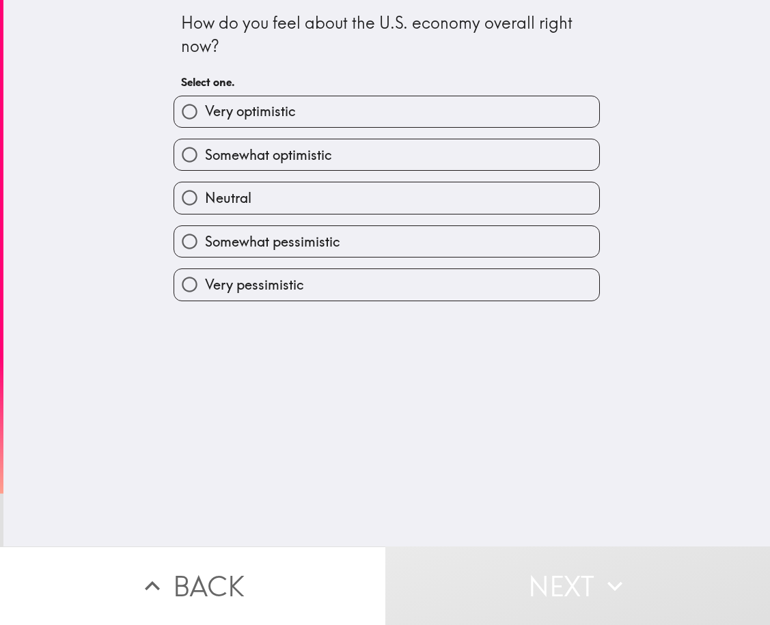
click at [266, 198] on label "Neutral" at bounding box center [386, 197] width 425 height 31
click at [205, 198] on input "Neutral" at bounding box center [189, 197] width 31 height 31
radio input "true"
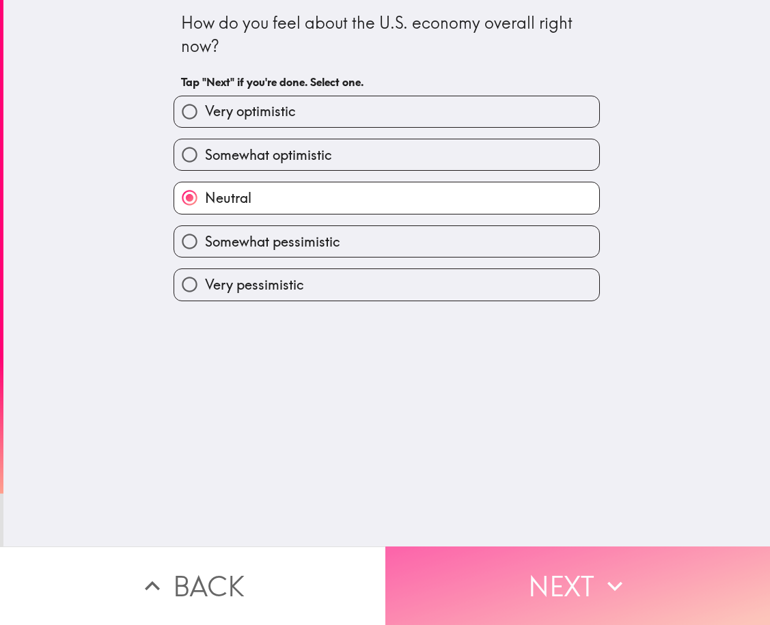
click at [600, 586] on icon "button" at bounding box center [615, 586] width 30 height 30
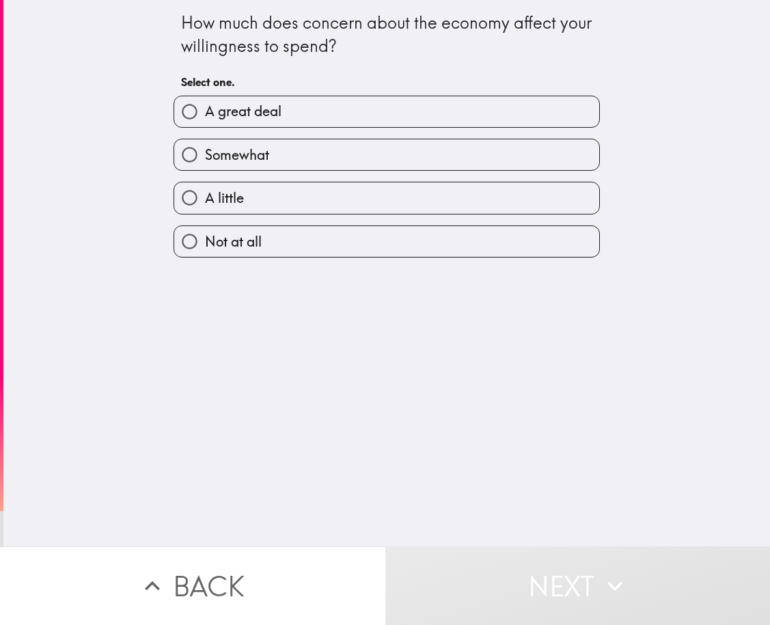
click at [284, 154] on label "Somewhat" at bounding box center [386, 154] width 425 height 31
click at [205, 154] on input "Somewhat" at bounding box center [189, 154] width 31 height 31
radio input "true"
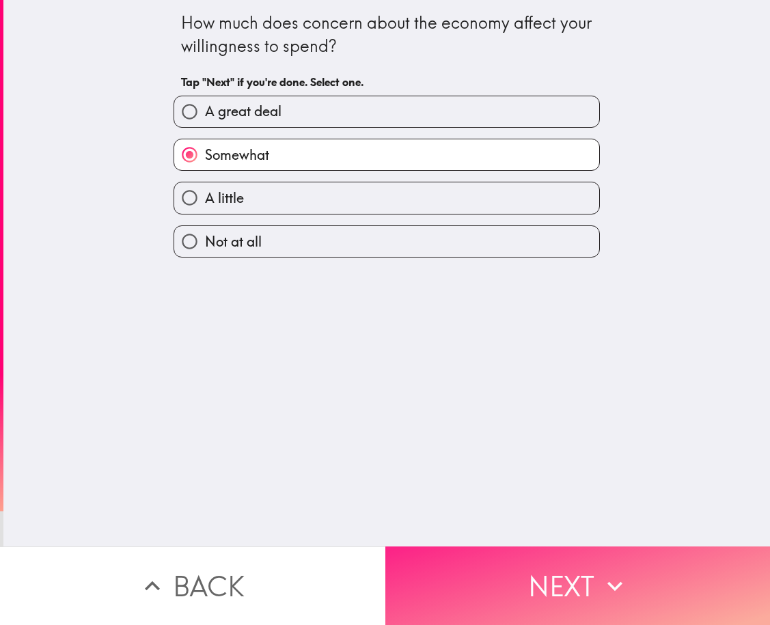
click at [545, 563] on button "Next" at bounding box center [577, 586] width 385 height 79
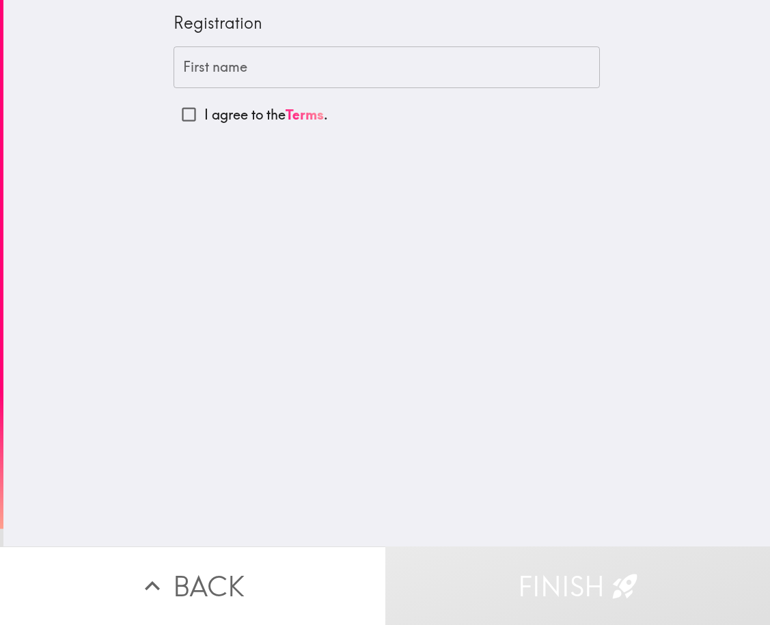
click at [193, 58] on div "First name First name" at bounding box center [387, 67] width 426 height 42
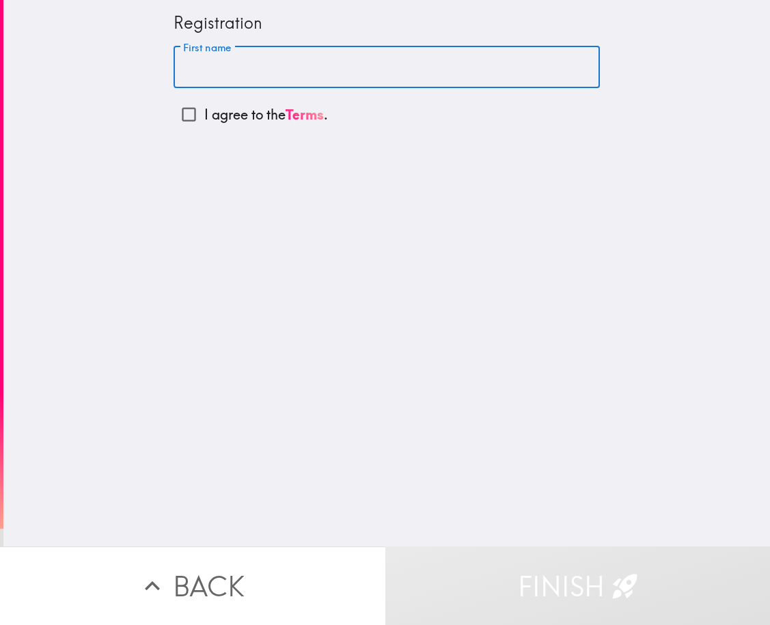
type input "[PERSON_NAME]"
click at [181, 114] on input "I agree to the Terms ." at bounding box center [189, 114] width 31 height 31
checkbox input "true"
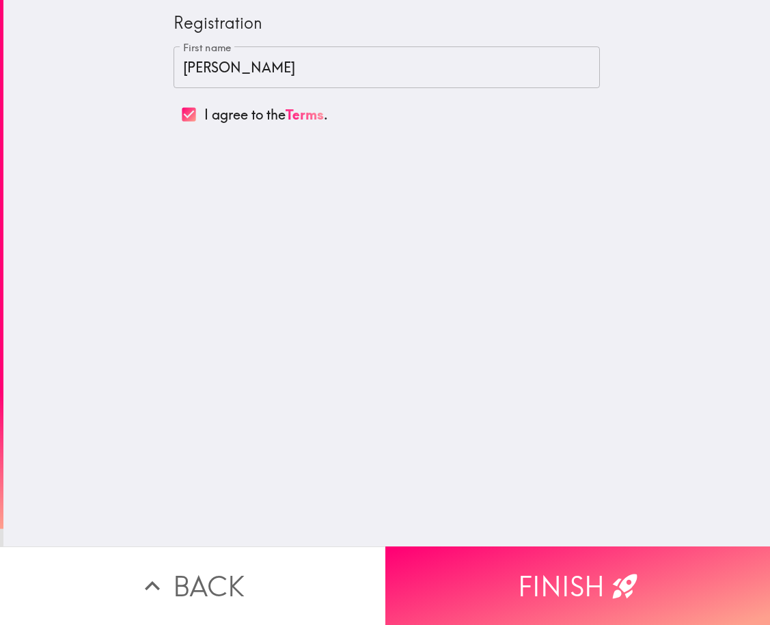
click at [552, 590] on button "Finish" at bounding box center [577, 586] width 385 height 79
